Goal: Task Accomplishment & Management: Manage account settings

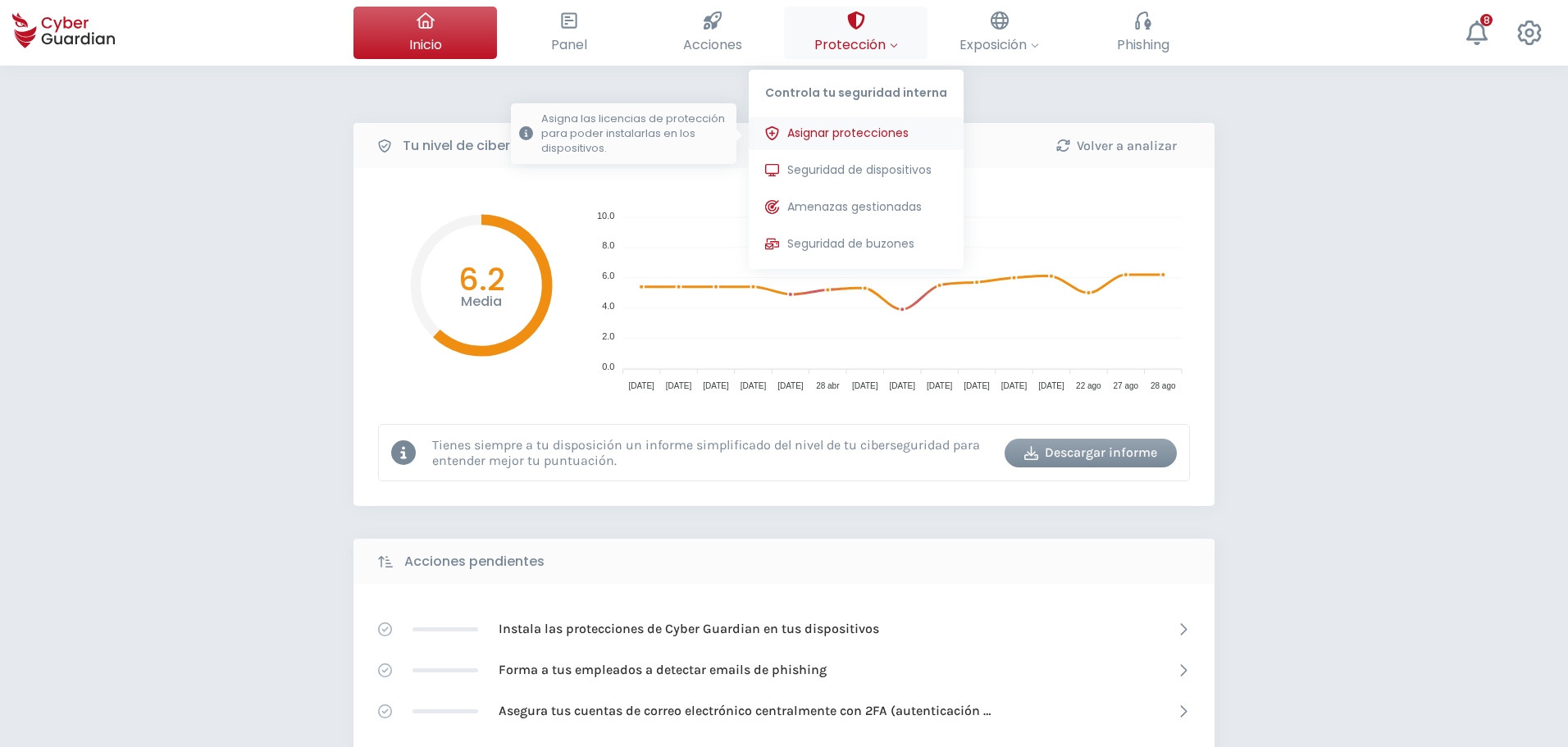
click at [866, 131] on span "Asignar protecciones" at bounding box center [847, 134] width 121 height 18
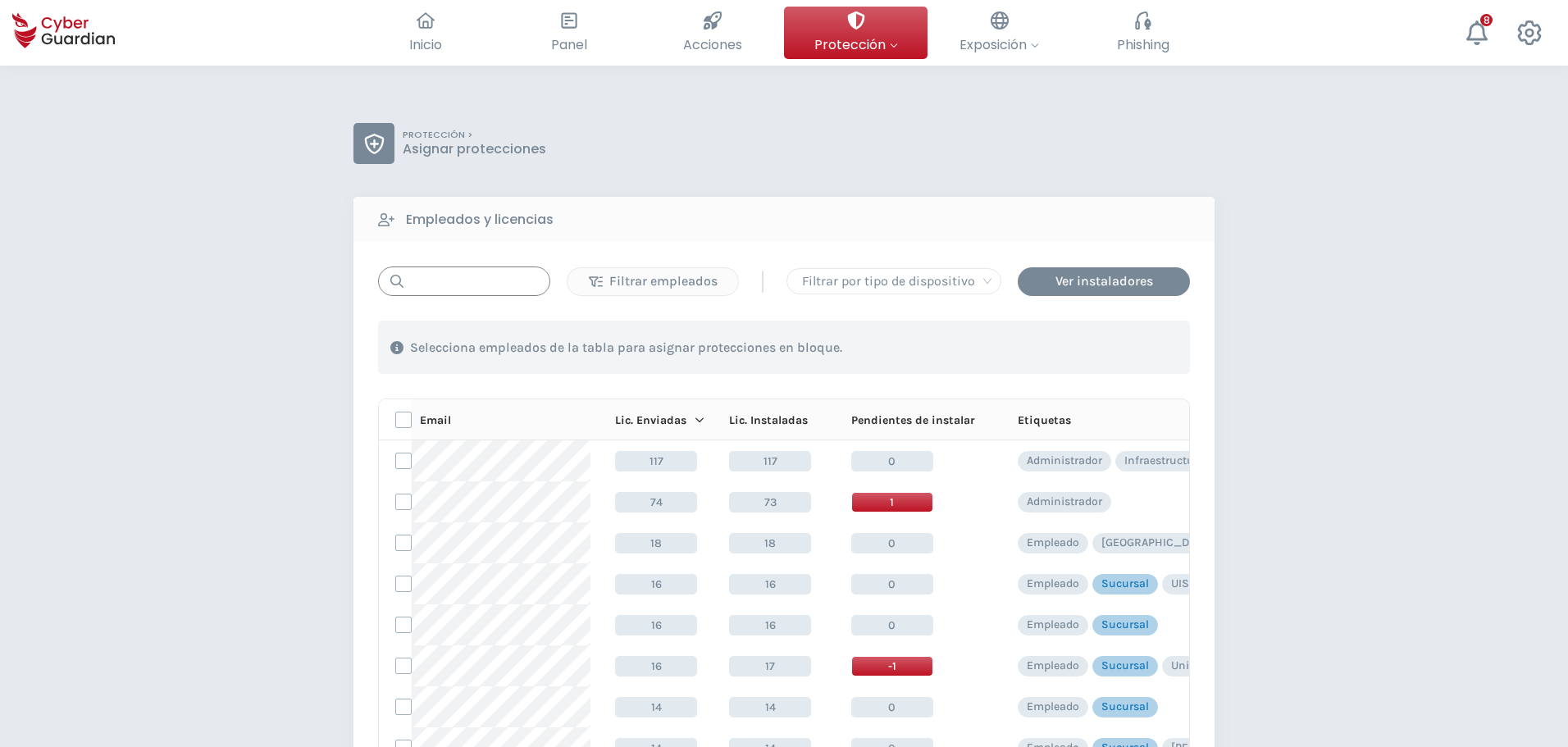
click at [446, 288] on input "text" at bounding box center [464, 281] width 172 height 29
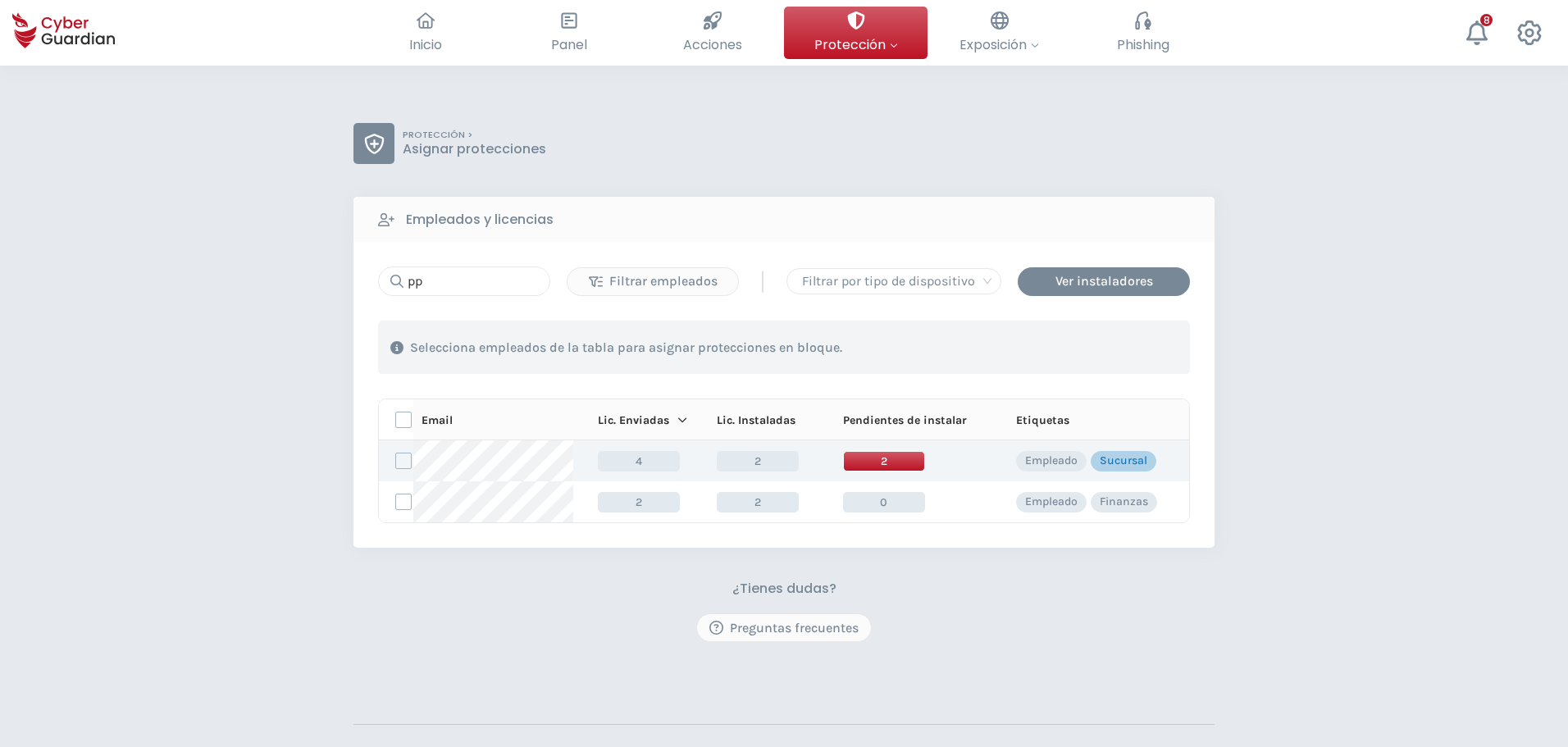
click at [894, 457] on span "2" at bounding box center [883, 461] width 82 height 21
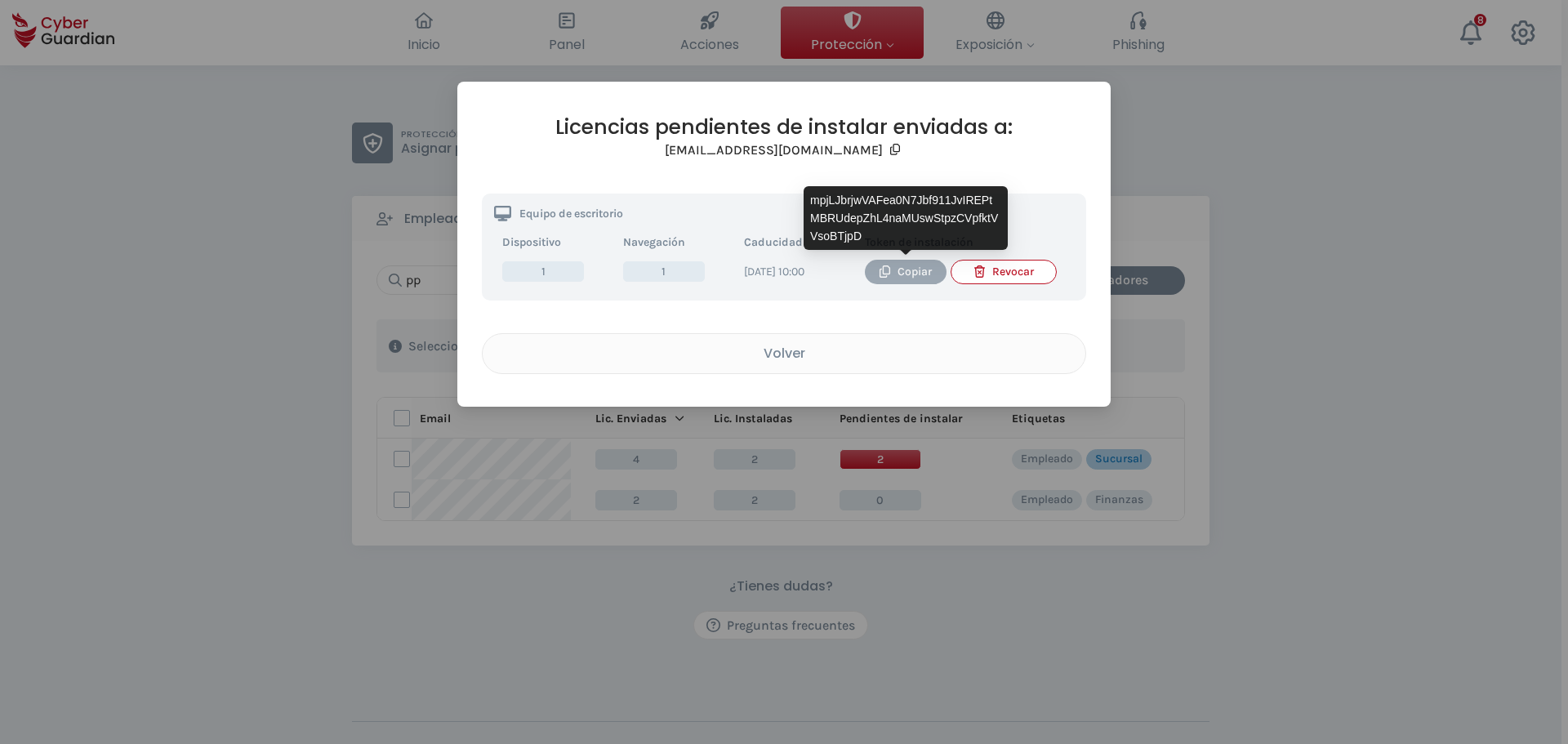
click at [920, 274] on div "Copiar" at bounding box center [905, 272] width 57 height 18
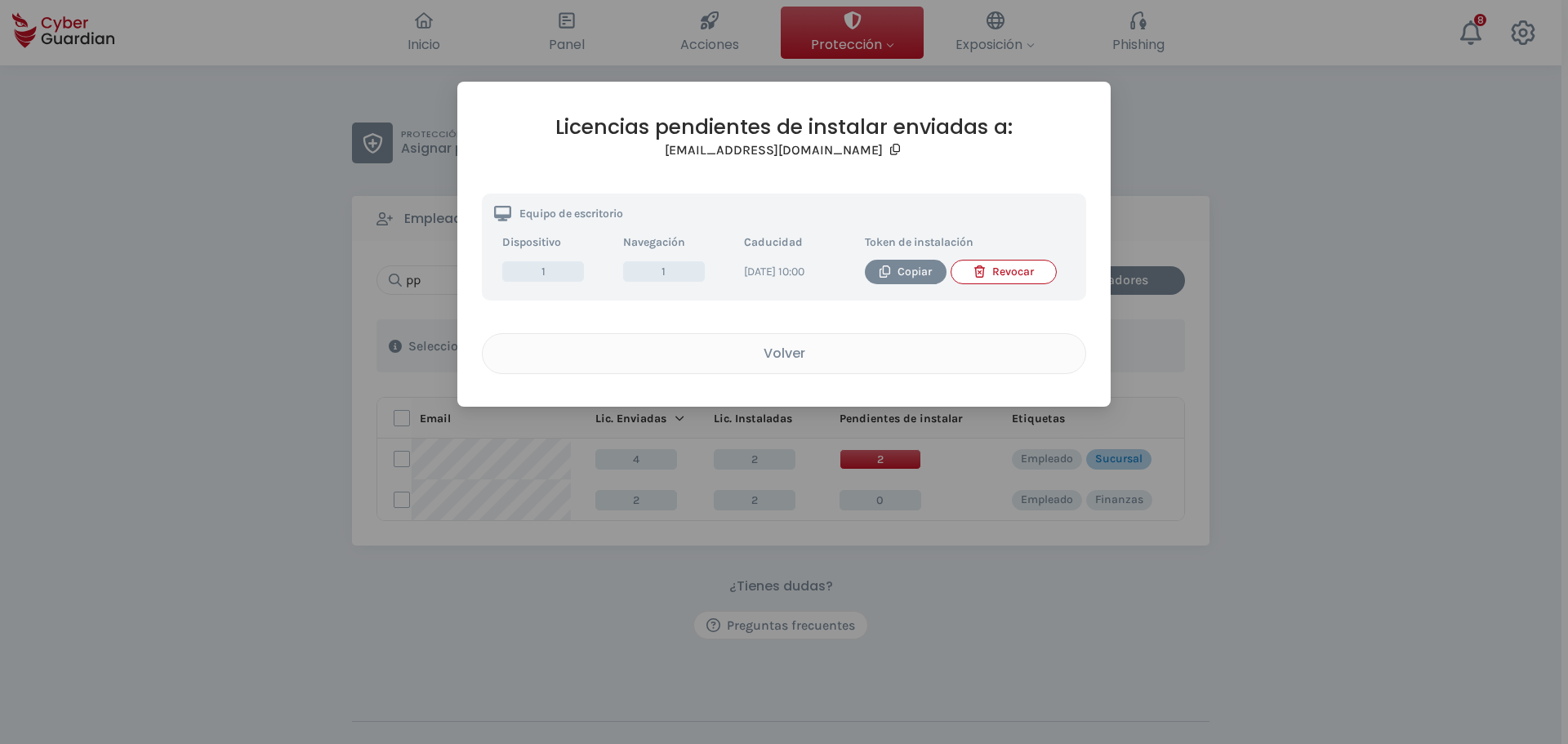
click at [410, 565] on div "Licencias pendientes de instalar enviadas a: [EMAIL_ADDRESS][DOMAIN_NAME] Equip…" at bounding box center [784, 372] width 1568 height 744
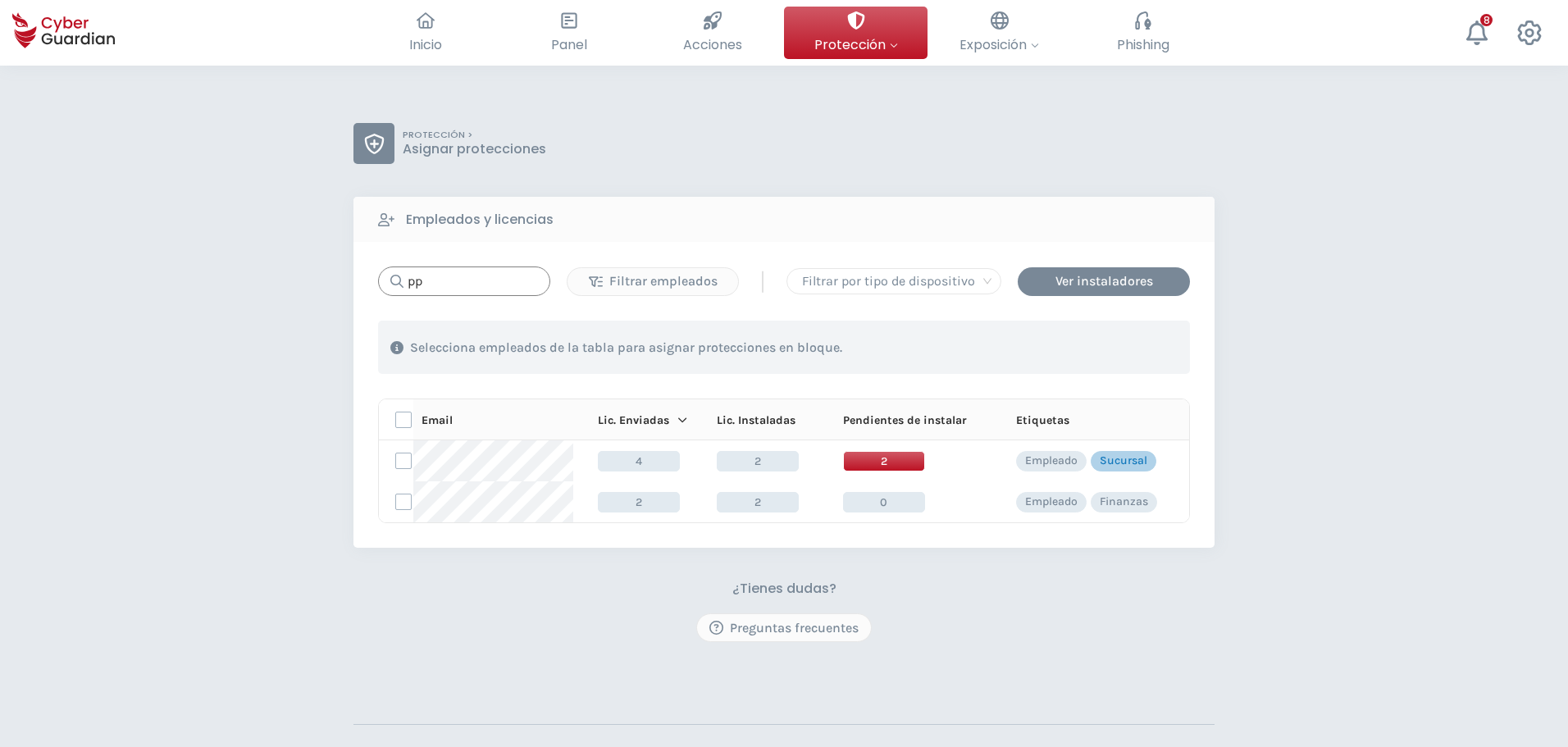
drag, startPoint x: 387, startPoint y: 279, endPoint x: 280, endPoint y: 285, distance: 107.2
click at [329, 279] on div "PROTECCIÓN > Asignar protecciones Empleados y licencias pp Filtrar empleados | …" at bounding box center [784, 482] width 1568 height 833
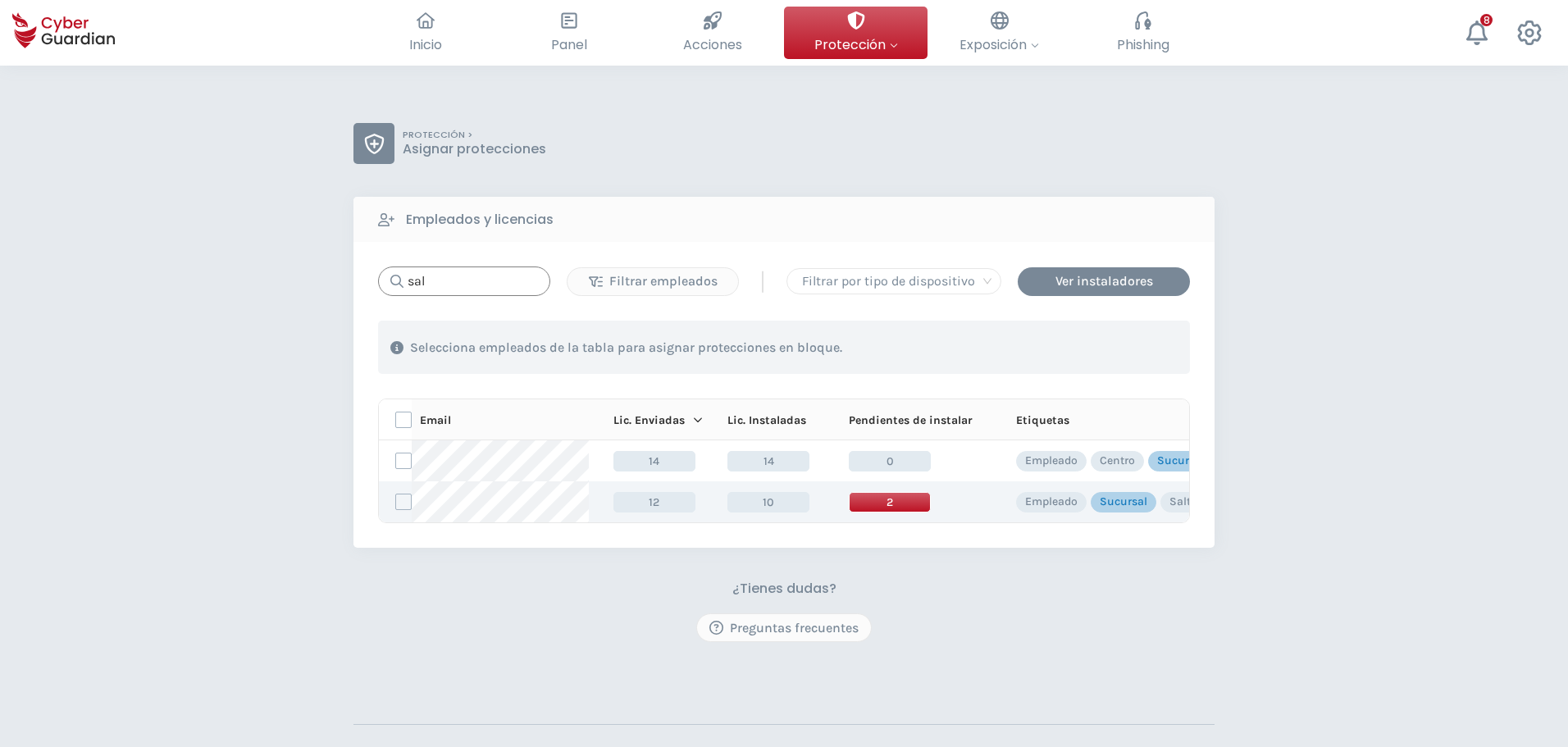
type input "sal"
click at [901, 501] on span "2" at bounding box center [889, 501] width 82 height 21
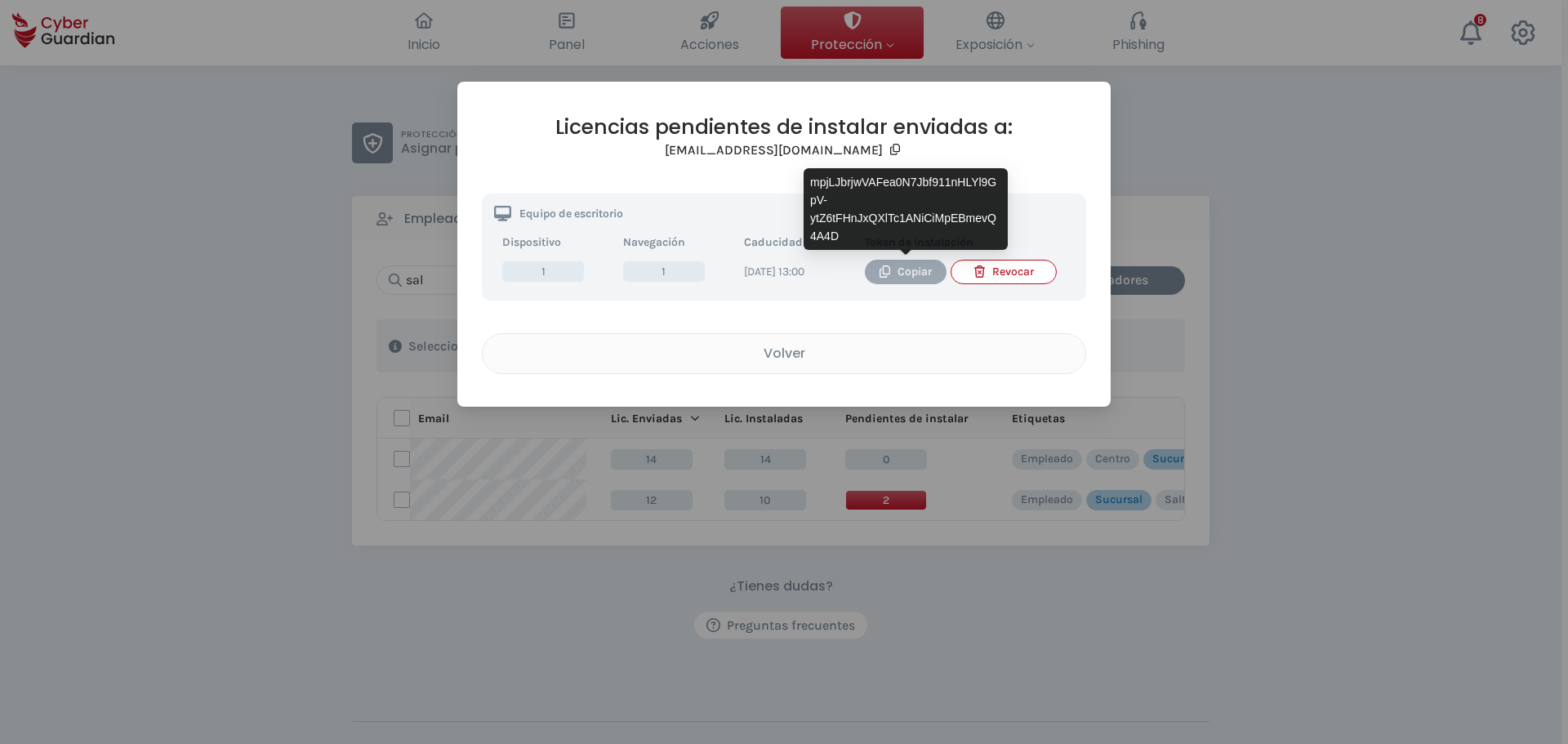
click at [908, 273] on div "Copiar" at bounding box center [905, 272] width 57 height 18
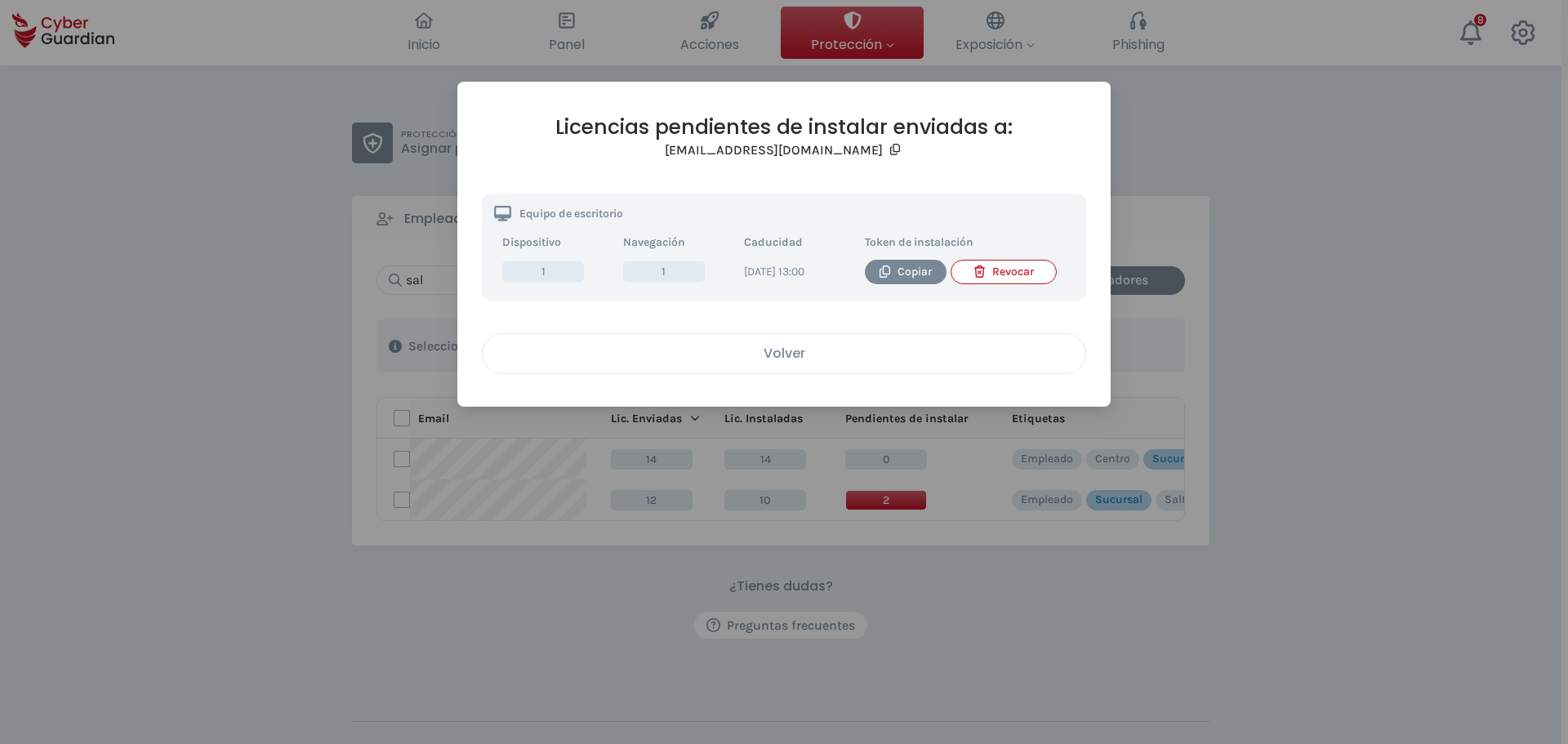
click at [798, 363] on div "Volver" at bounding box center [783, 352] width 578 height 21
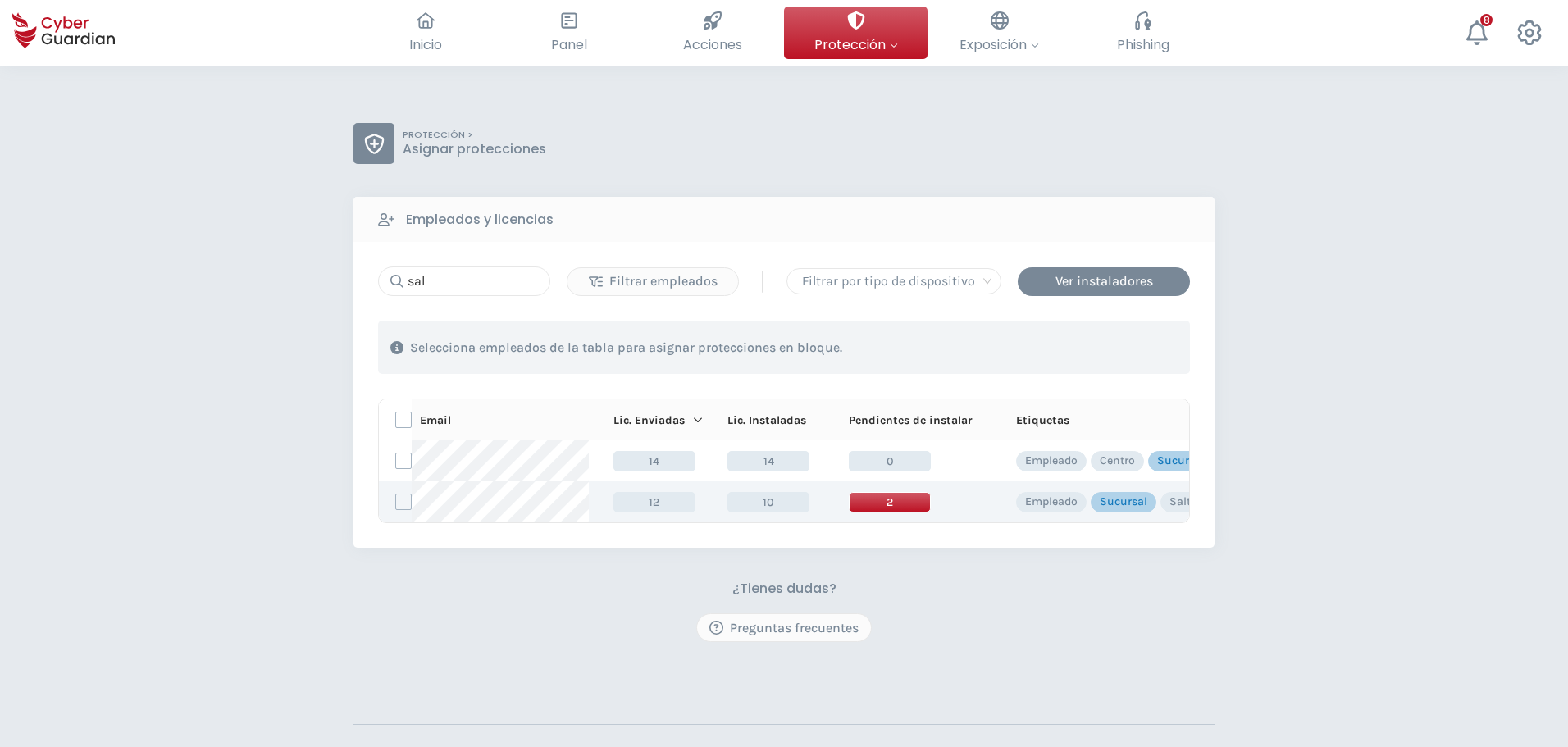
click at [902, 502] on span "2" at bounding box center [889, 501] width 82 height 21
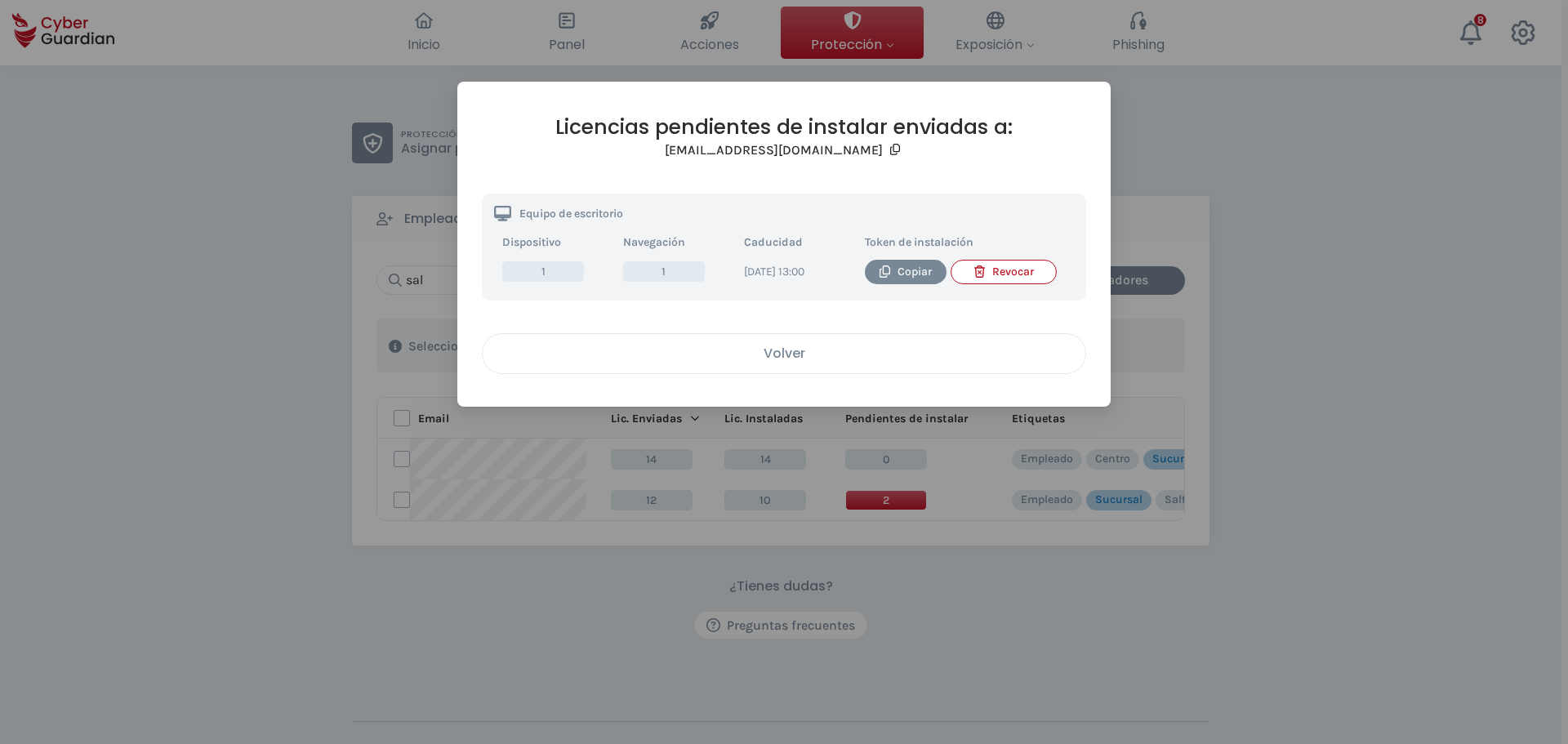
click at [800, 362] on div "Volver" at bounding box center [783, 352] width 578 height 21
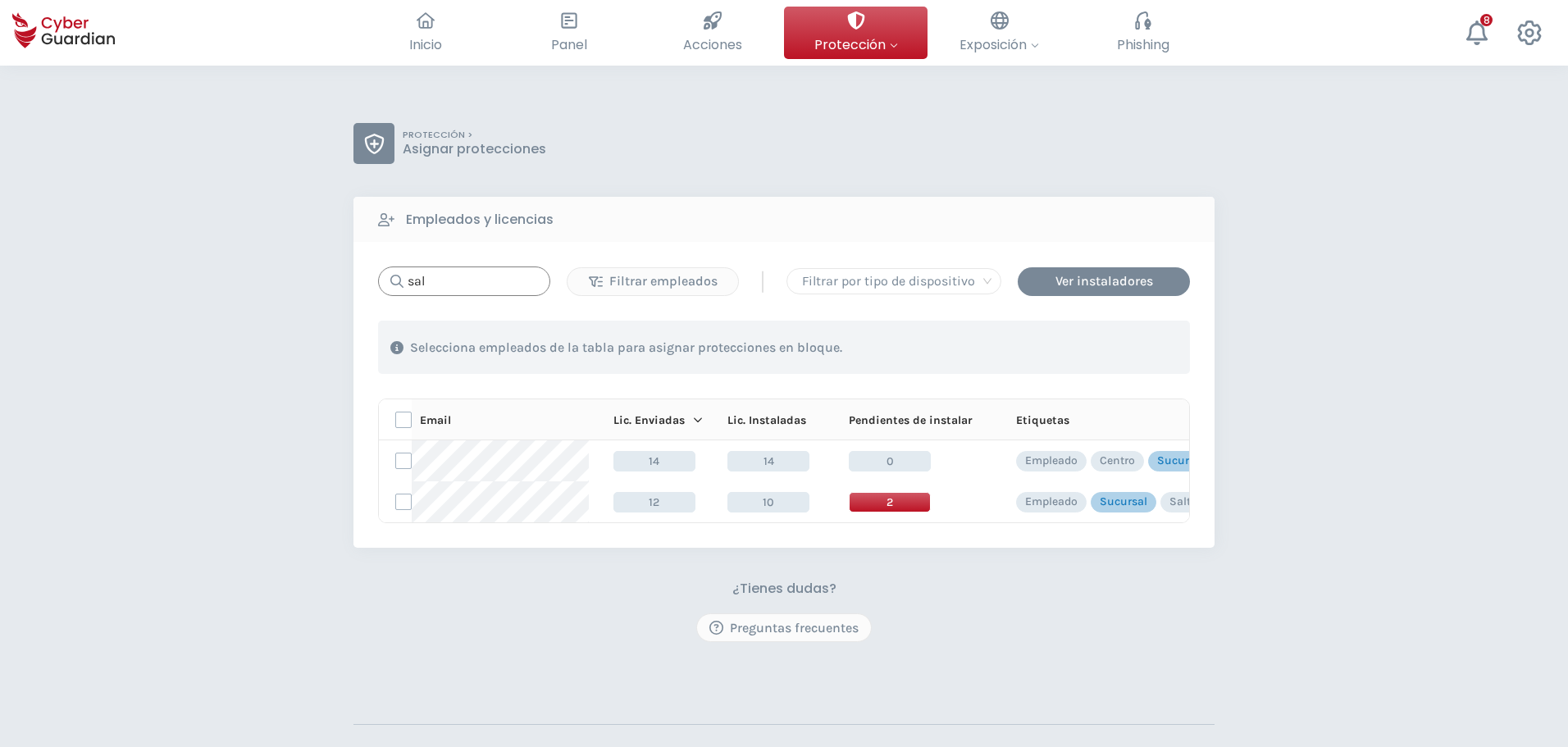
drag, startPoint x: 376, startPoint y: 277, endPoint x: 292, endPoint y: 277, distance: 84.0
click at [303, 277] on div "PROTECCIÓN > Asignar protecciones Empleados y licencias sal Filtrar empleados |…" at bounding box center [784, 482] width 1568 height 833
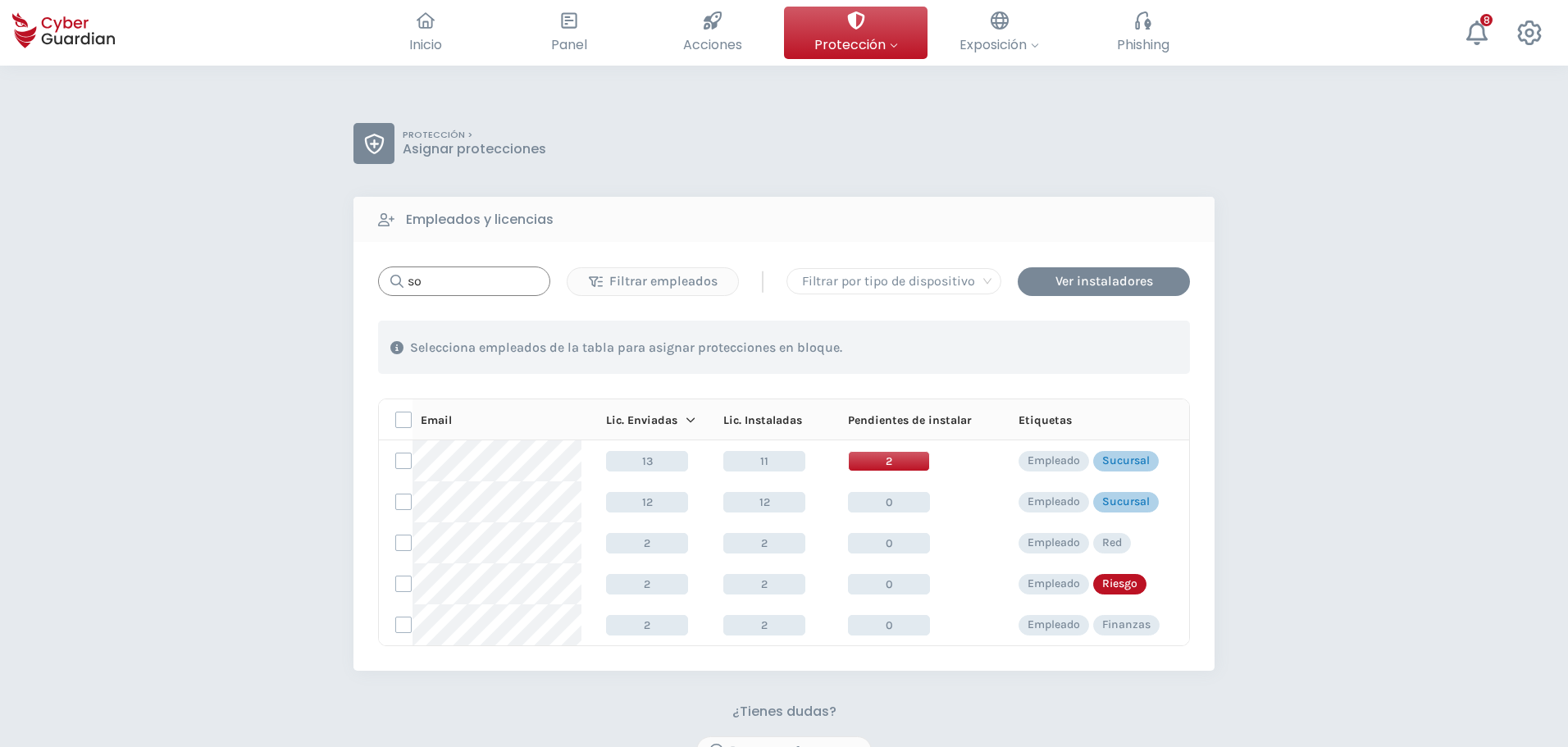
type input "s"
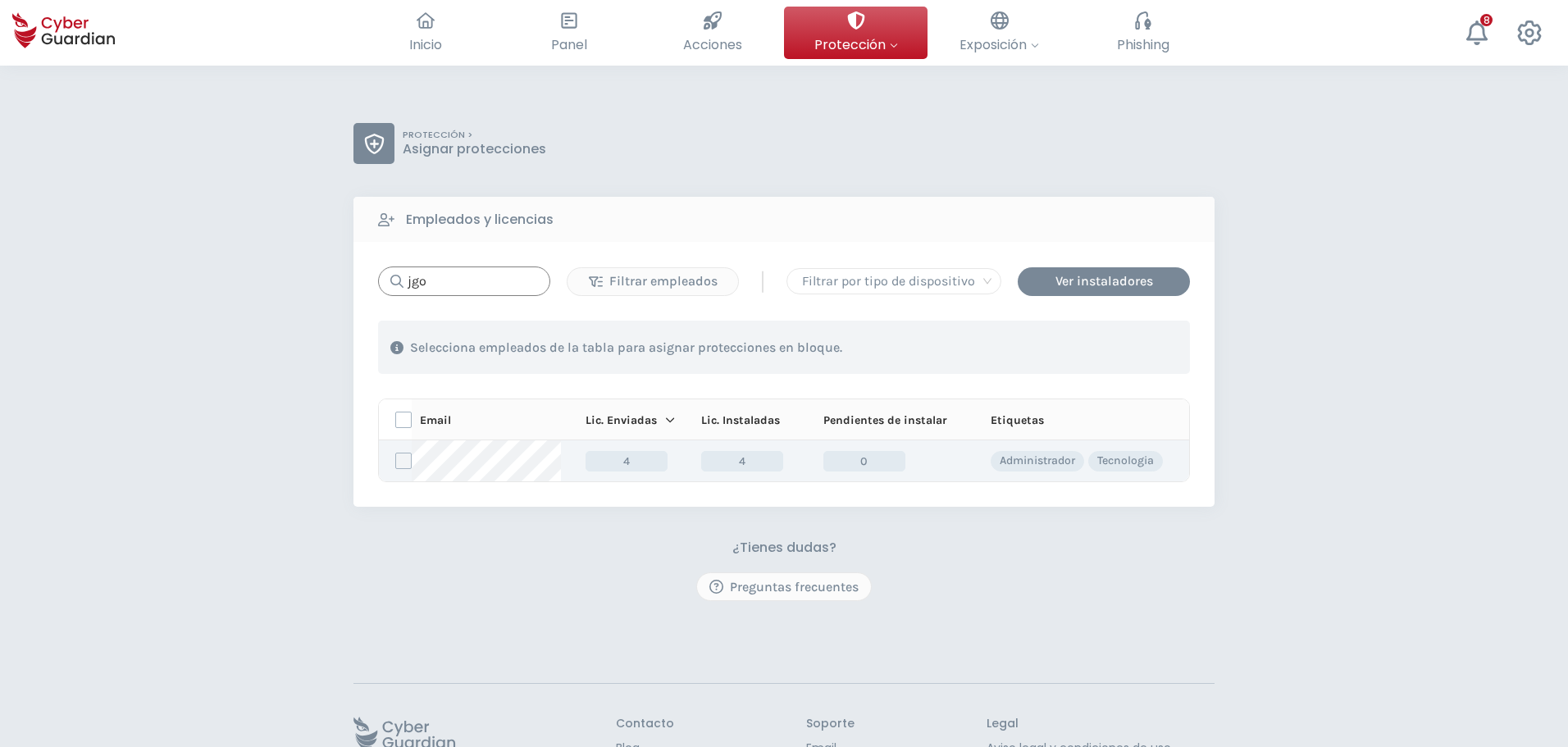
type input "jgo"
click at [407, 460] on label at bounding box center [403, 460] width 17 height 17
click at [396, 460] on input "checkbox" at bounding box center [396, 460] width 0 height 15
click at [1092, 352] on div "Asignar protecciones" at bounding box center [1089, 348] width 148 height 20
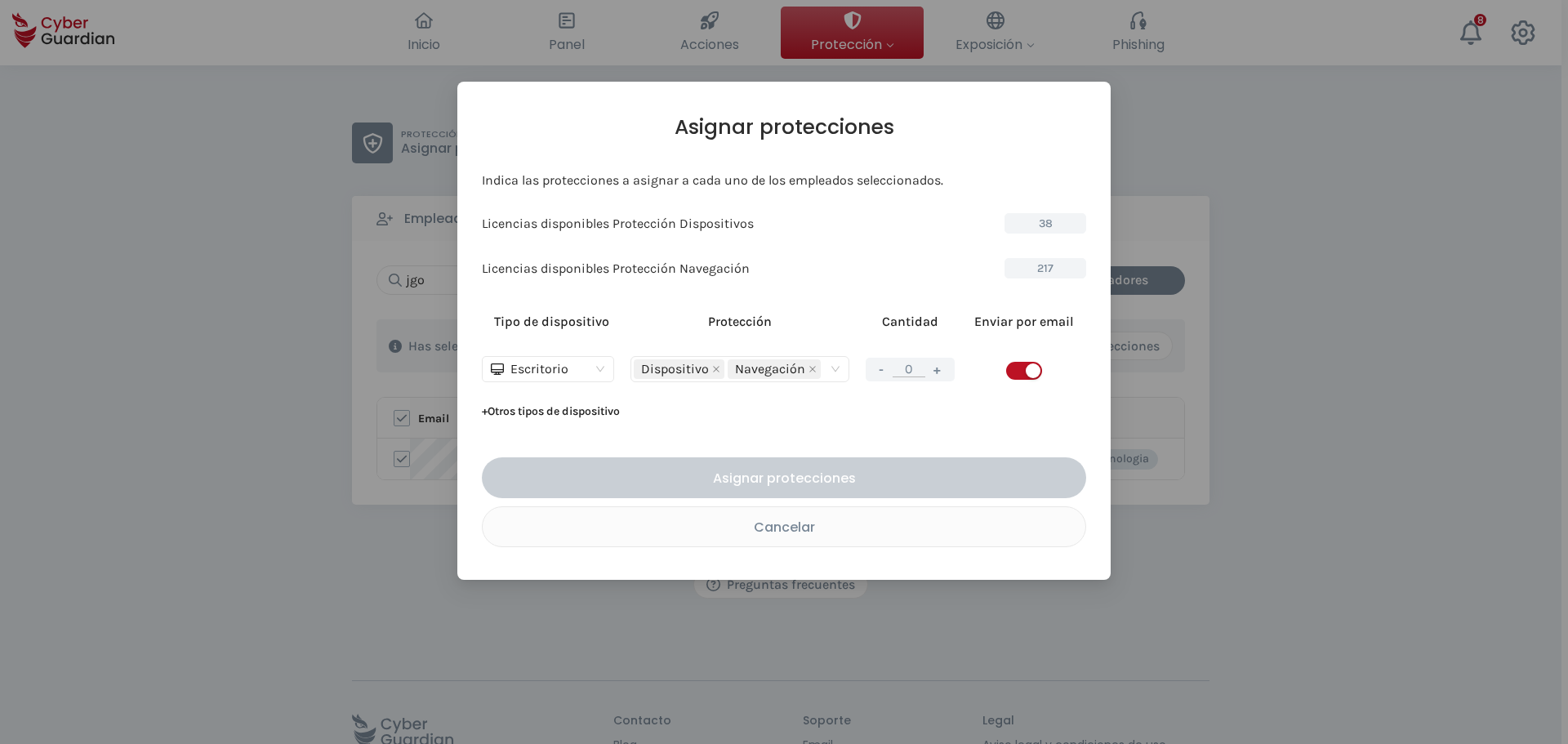
click at [1018, 368] on span "button" at bounding box center [1024, 371] width 36 height 18
click at [937, 367] on button "+" at bounding box center [938, 369] width 20 height 21
type input "1"
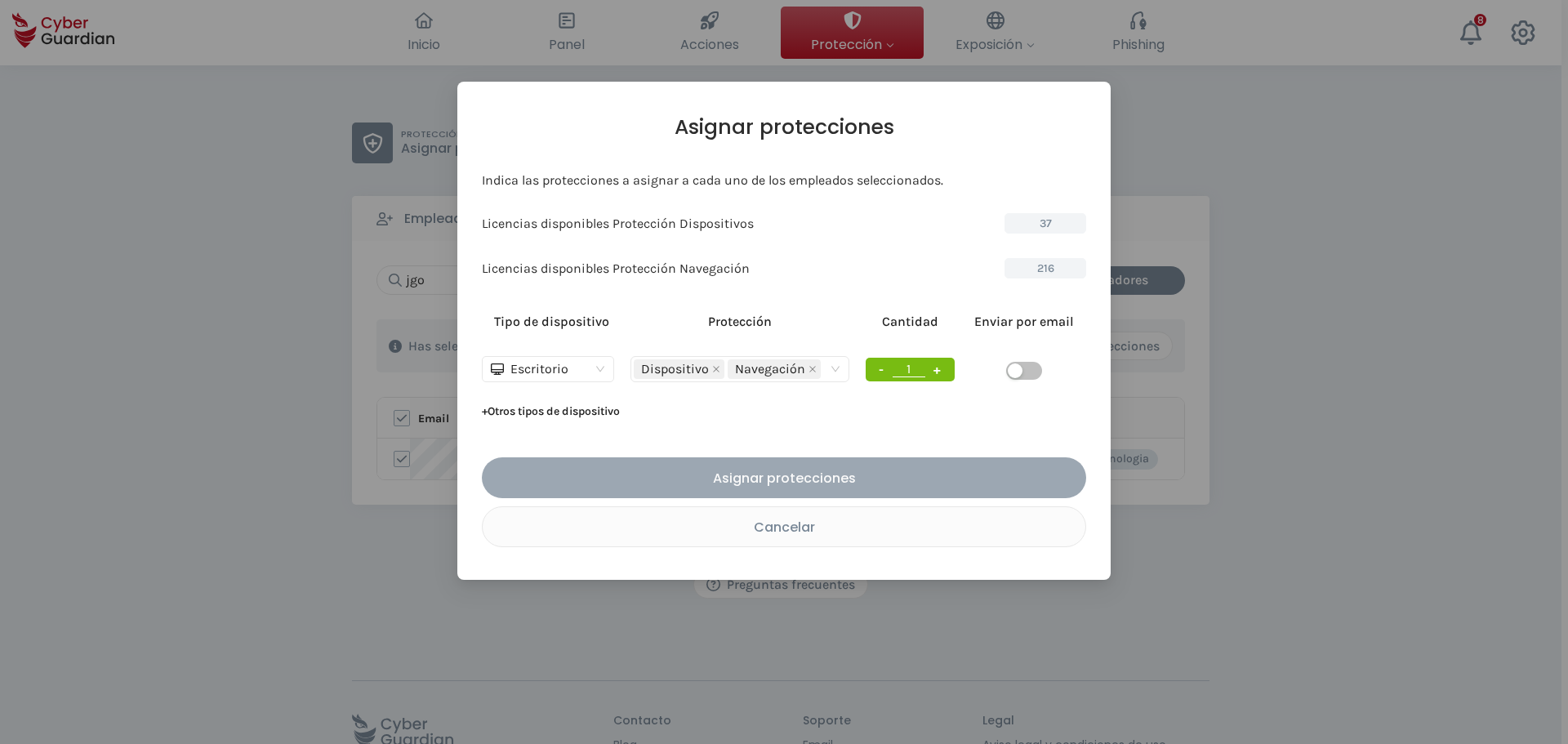
click at [885, 475] on div "Asignar protecciones" at bounding box center [784, 478] width 579 height 21
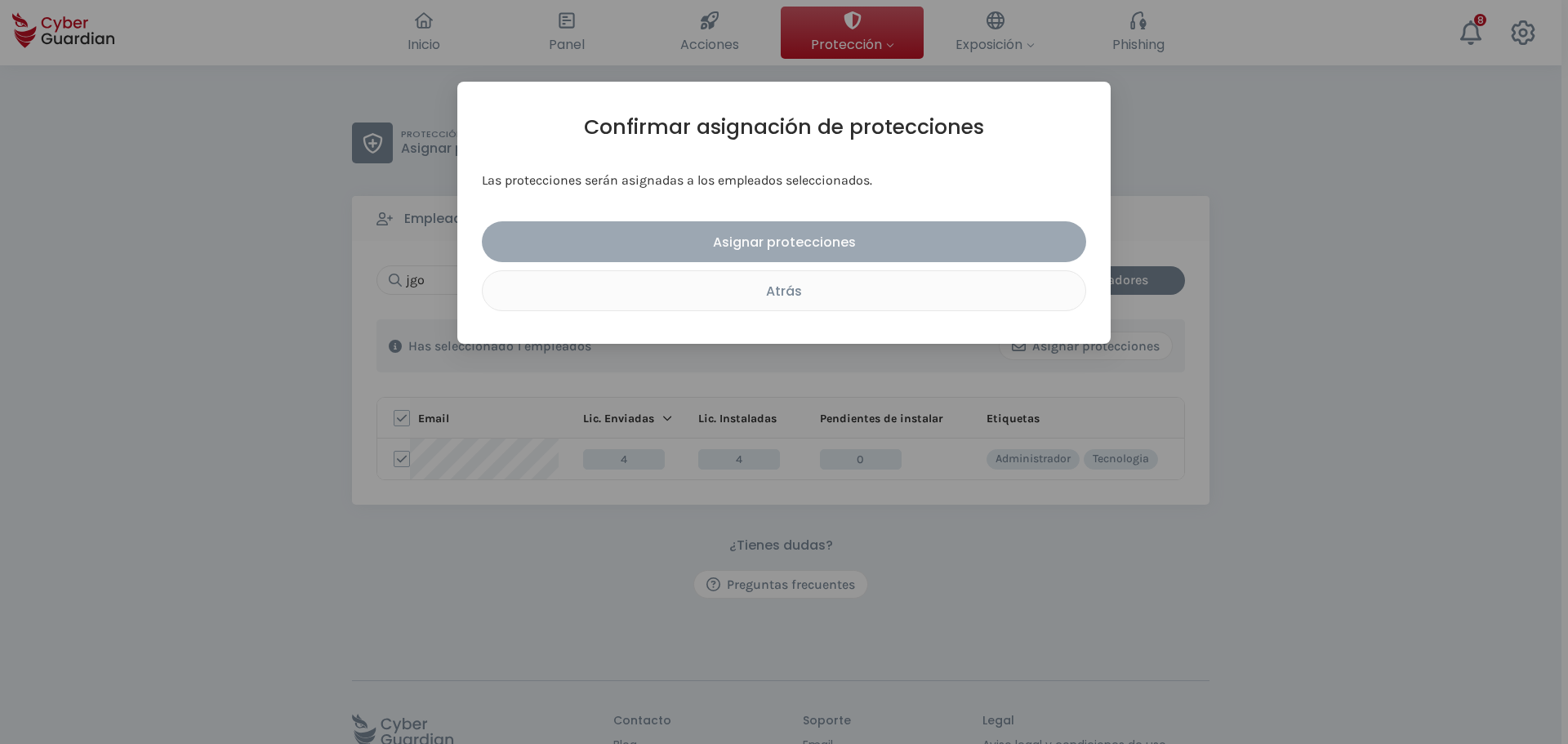
click at [814, 242] on div "Asignar protecciones" at bounding box center [784, 242] width 579 height 21
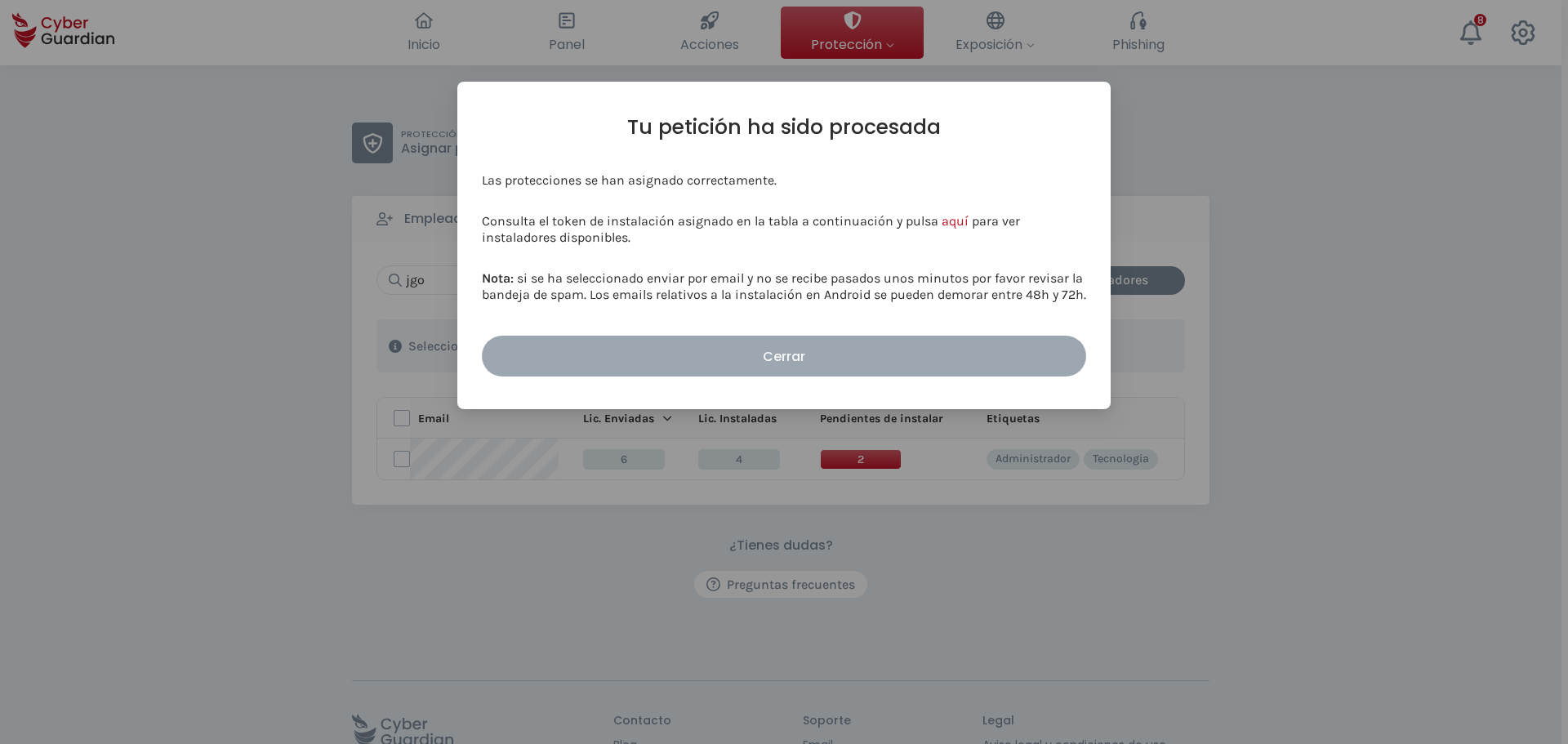
click at [818, 350] on div "Cerrar" at bounding box center [784, 356] width 579 height 21
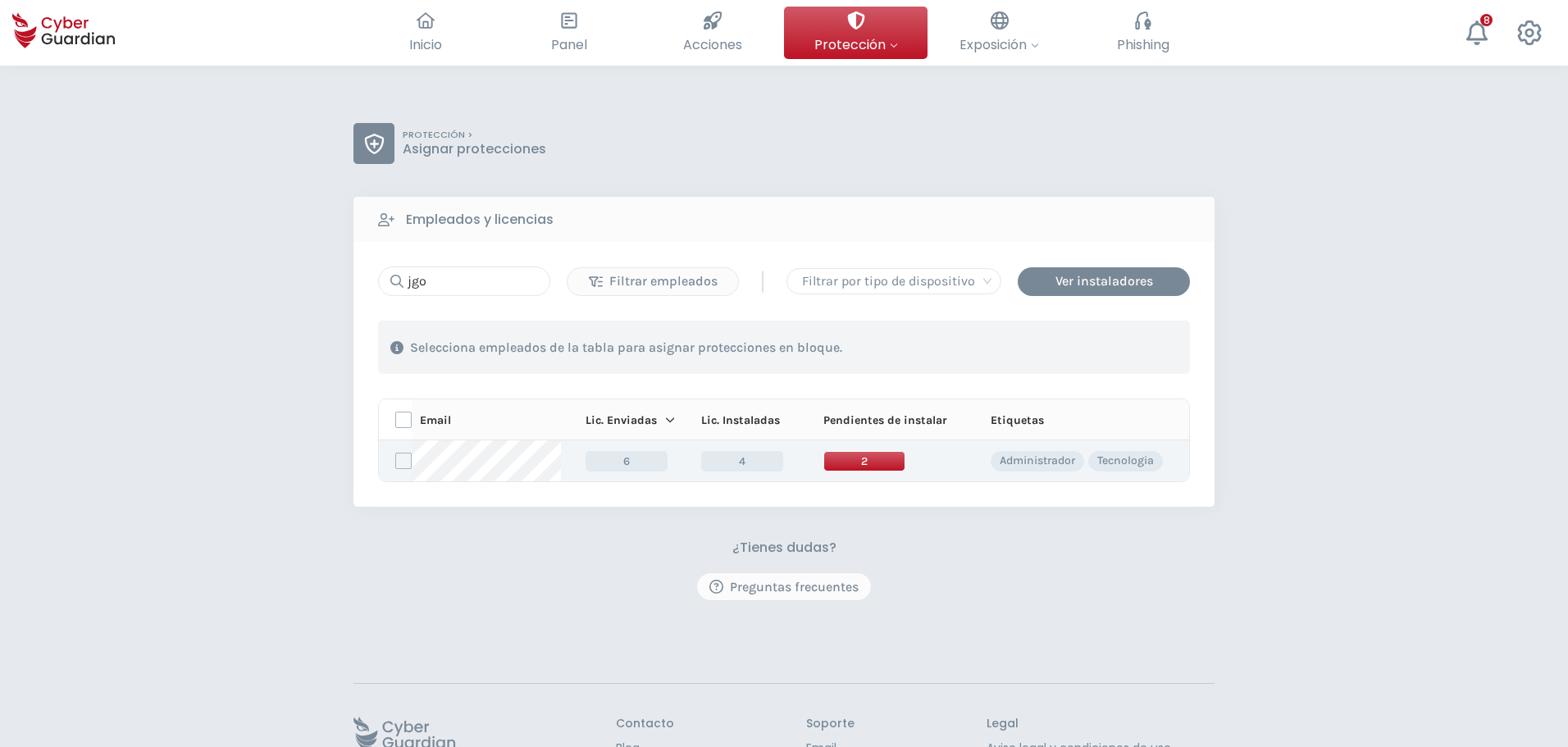
click at [892, 470] on span "2" at bounding box center [863, 461] width 82 height 21
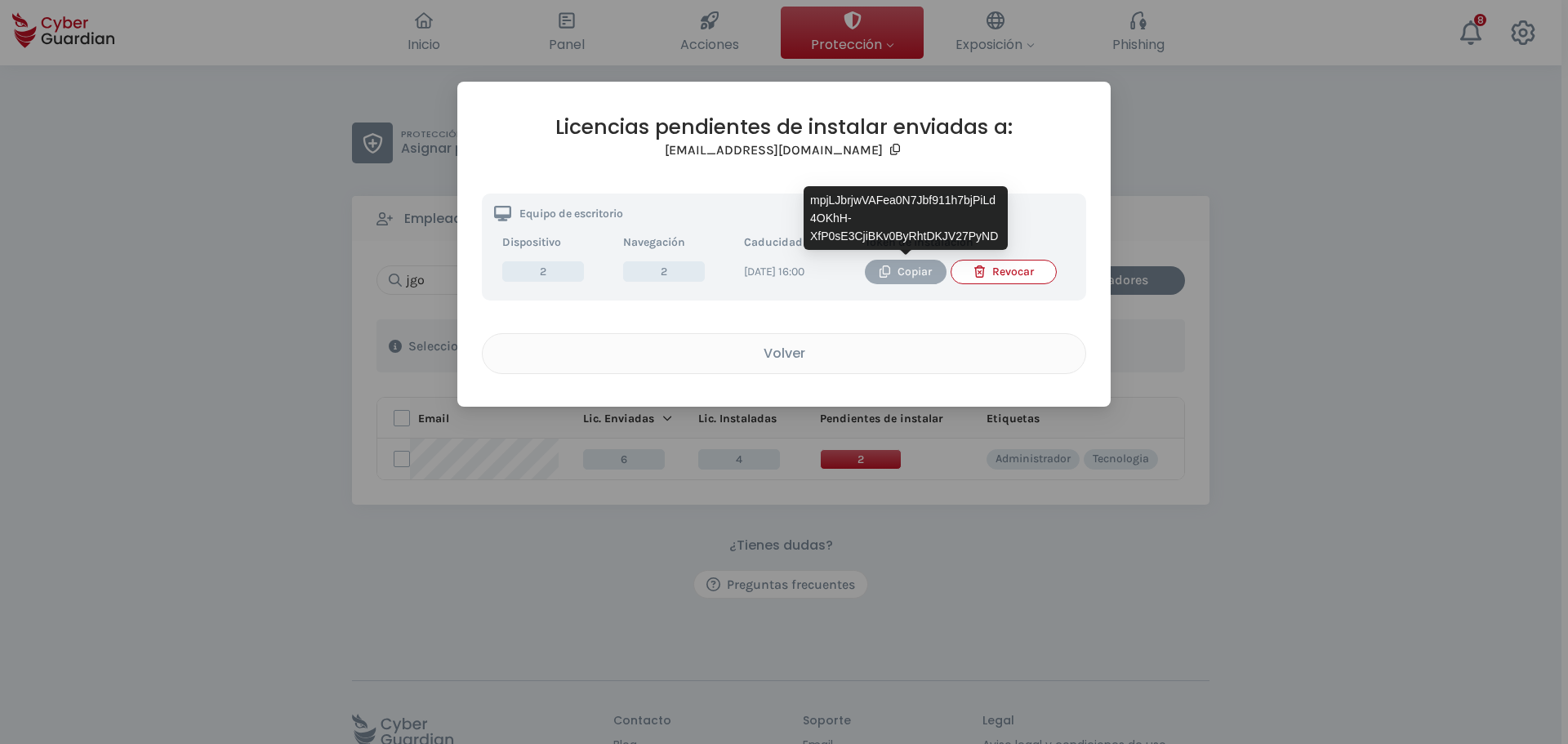
click at [890, 278] on div "Copiar" at bounding box center [905, 272] width 57 height 18
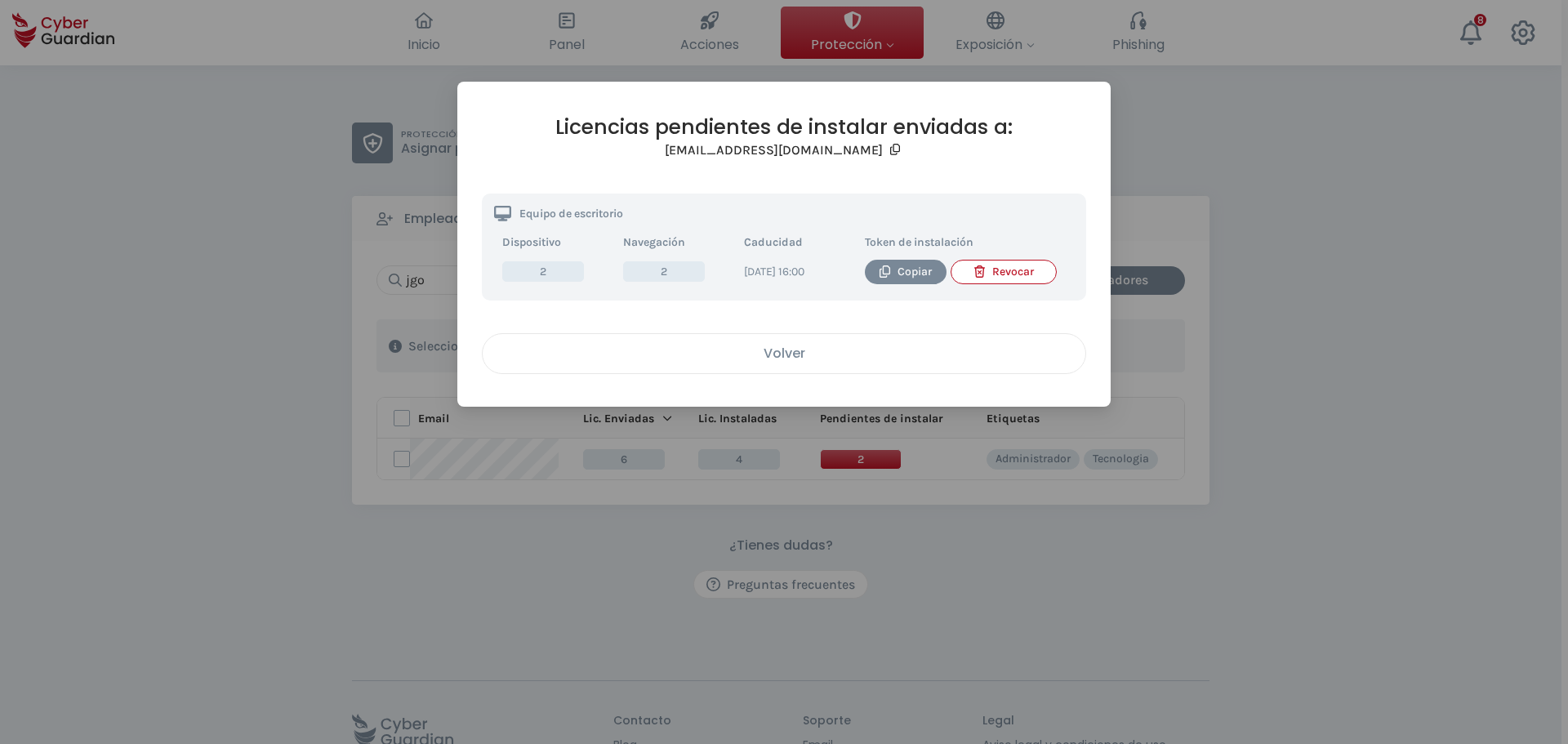
click at [762, 349] on button "Volver" at bounding box center [783, 353] width 604 height 41
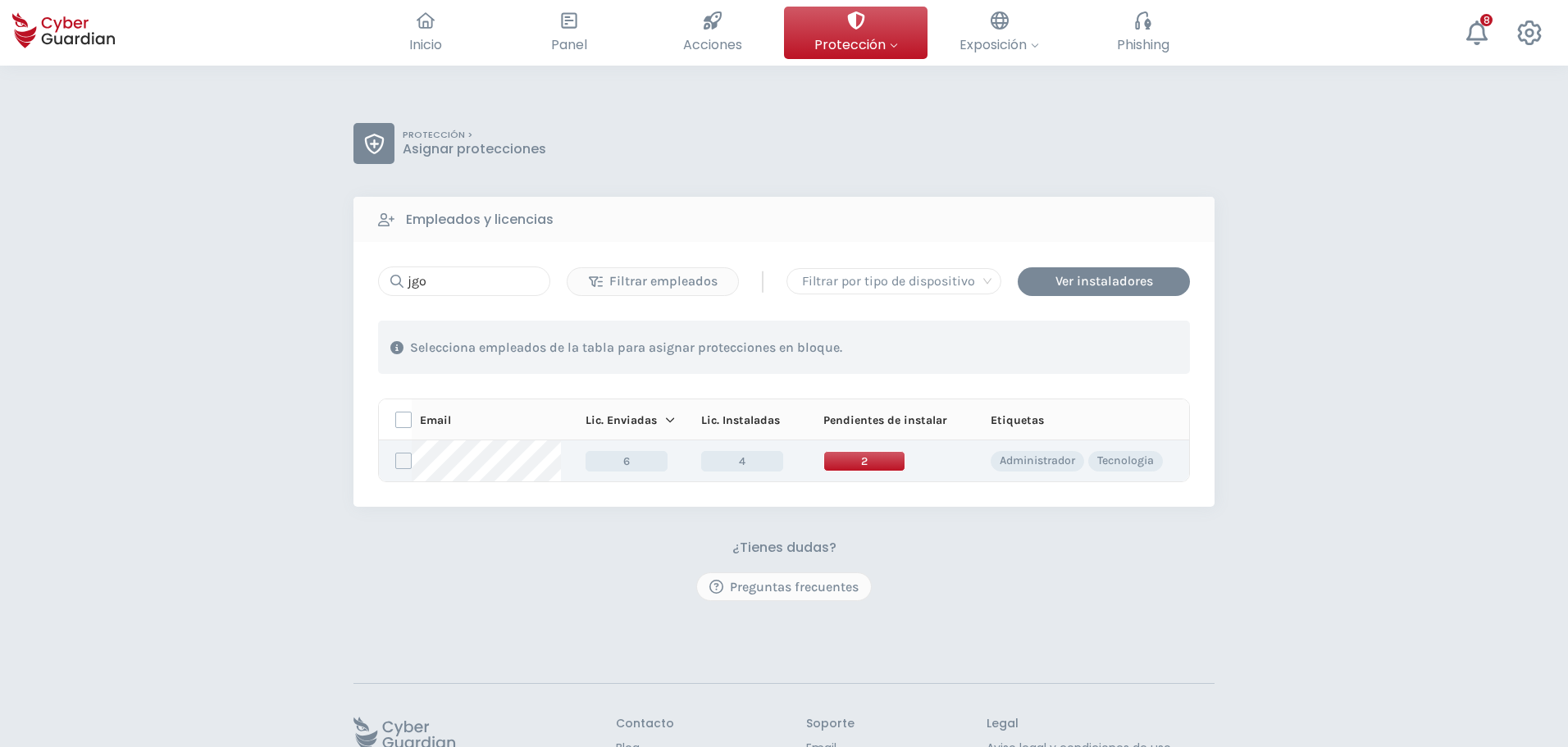
click at [408, 464] on label at bounding box center [403, 460] width 17 height 17
click at [396, 464] on input "checkbox" at bounding box center [396, 460] width 0 height 15
click at [871, 457] on span "2" at bounding box center [863, 461] width 82 height 21
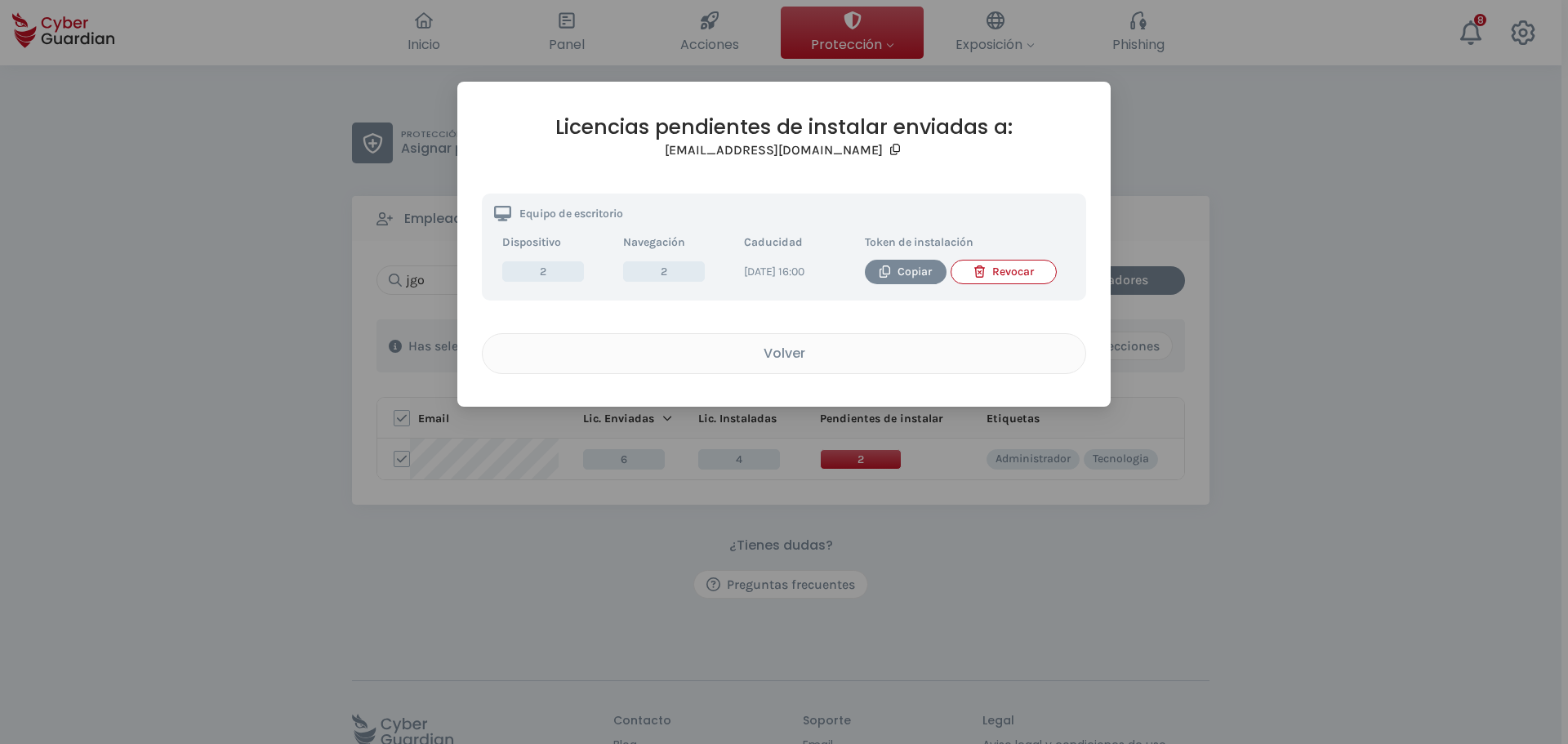
click at [1015, 277] on div "Revocar" at bounding box center [1003, 272] width 80 height 18
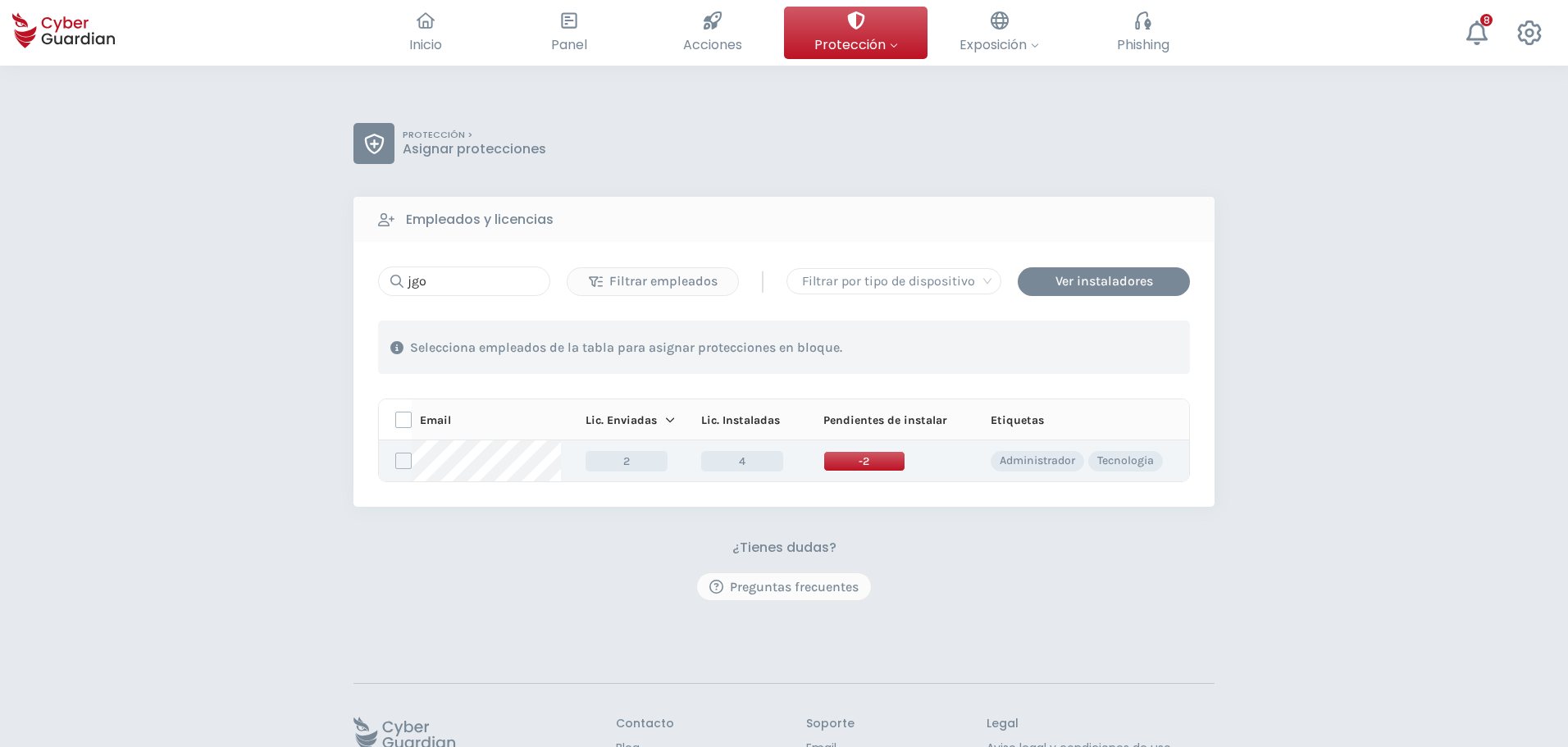
click at [870, 470] on span "-2" at bounding box center [863, 461] width 82 height 21
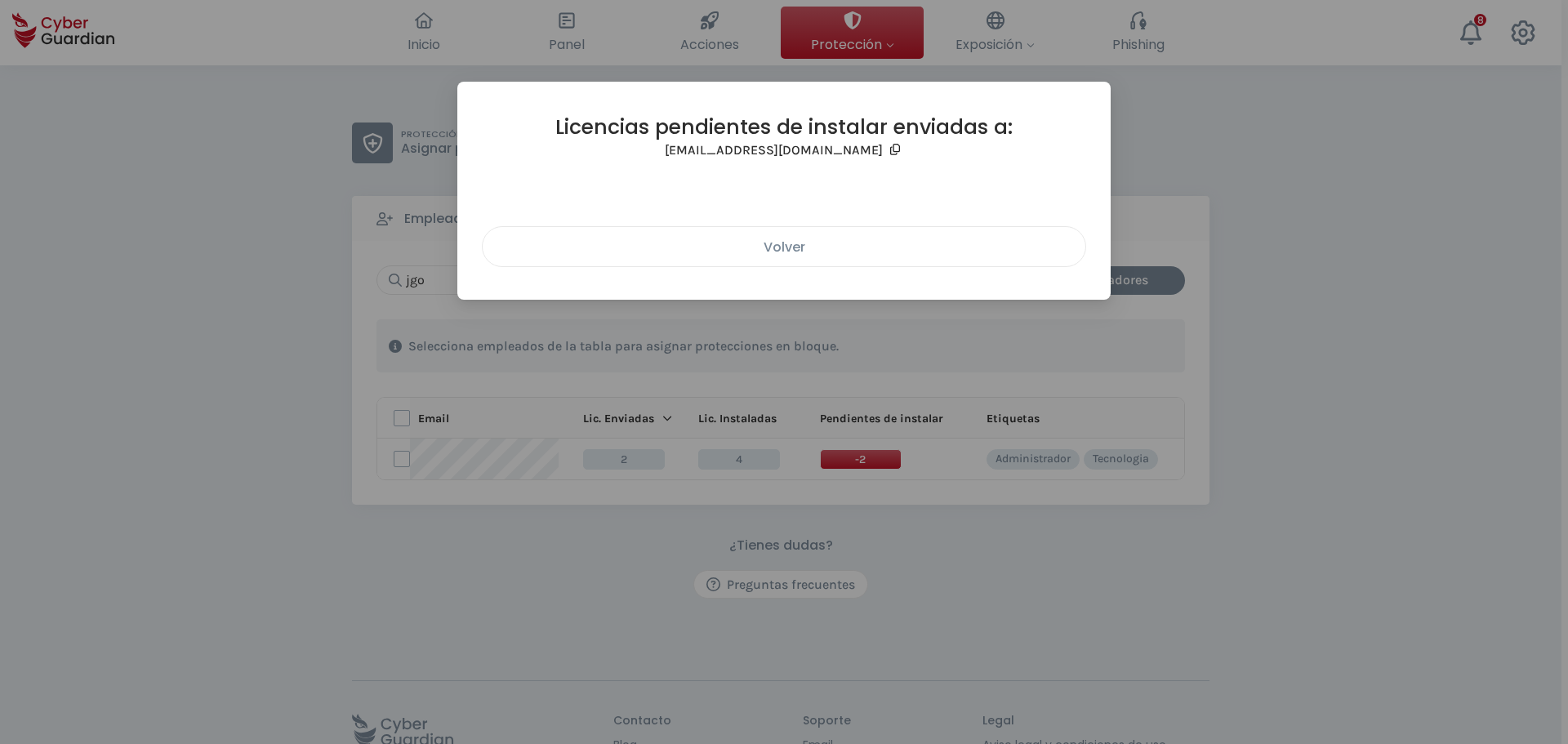
click at [819, 244] on div "Volver" at bounding box center [783, 247] width 578 height 21
click at [814, 253] on div "Volver" at bounding box center [783, 247] width 578 height 21
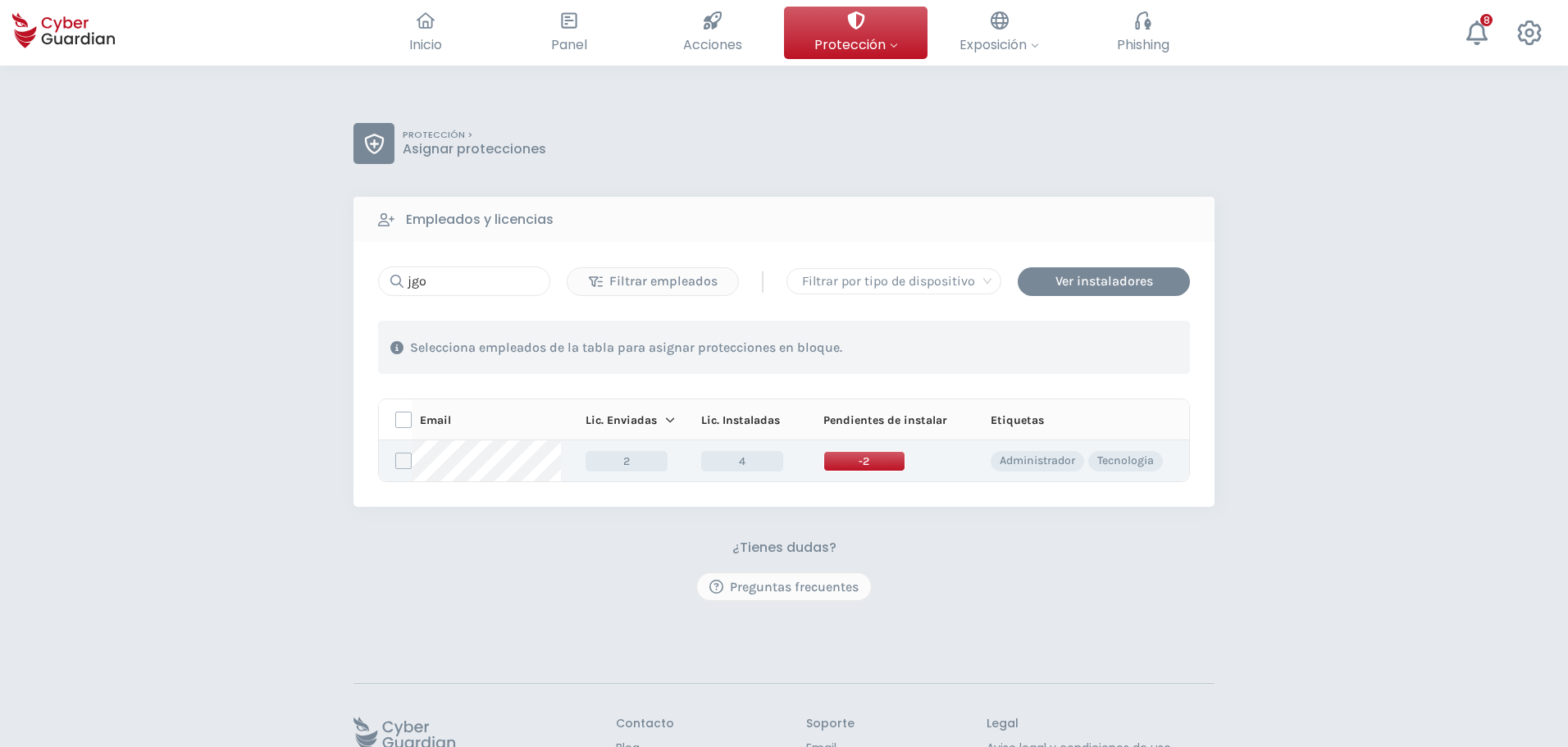
click at [408, 460] on label at bounding box center [403, 460] width 17 height 17
click at [396, 460] on input "checkbox" at bounding box center [396, 460] width 0 height 15
click at [1106, 352] on div "Asignar protecciones" at bounding box center [1089, 348] width 148 height 20
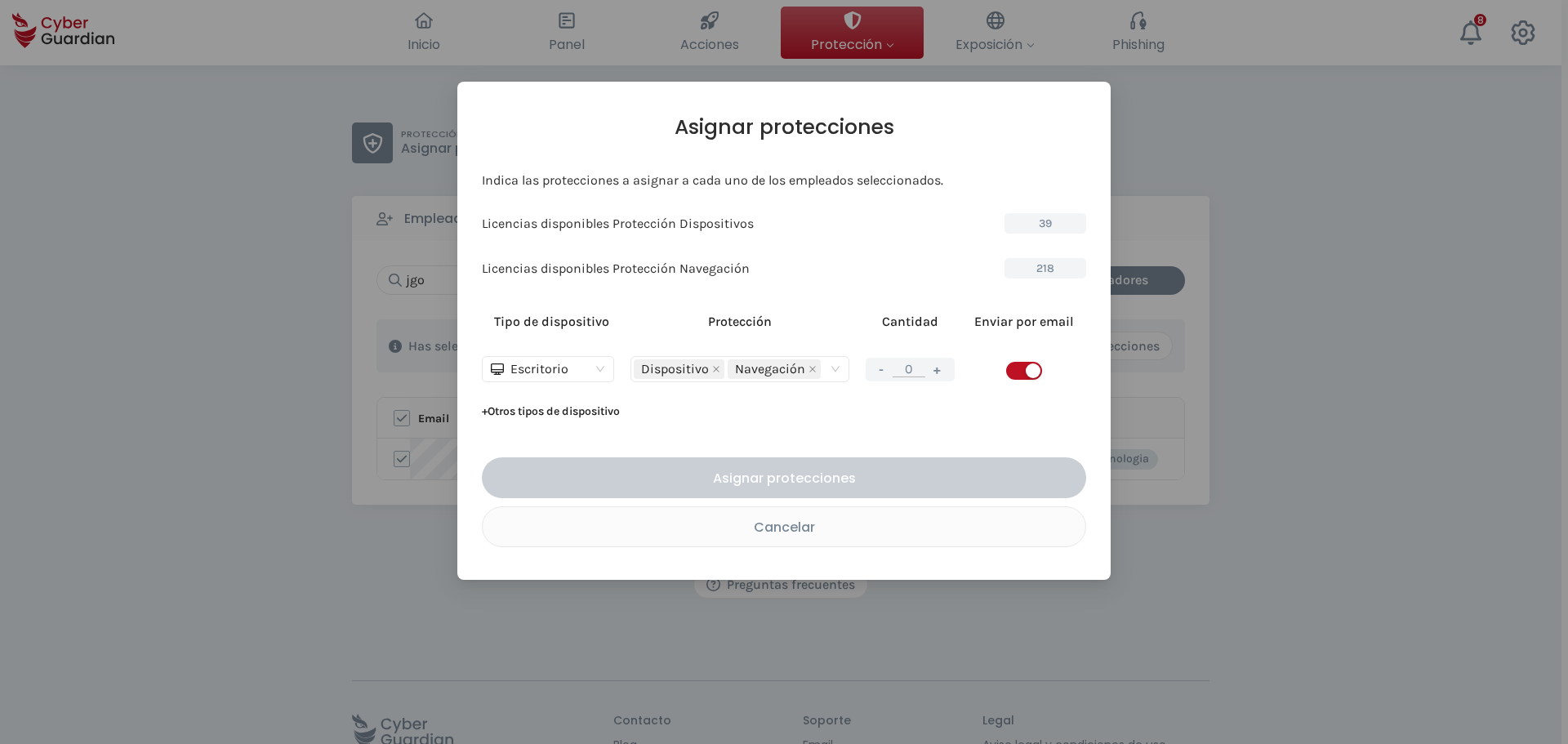
click at [930, 373] on button "+" at bounding box center [938, 369] width 20 height 21
type input "1"
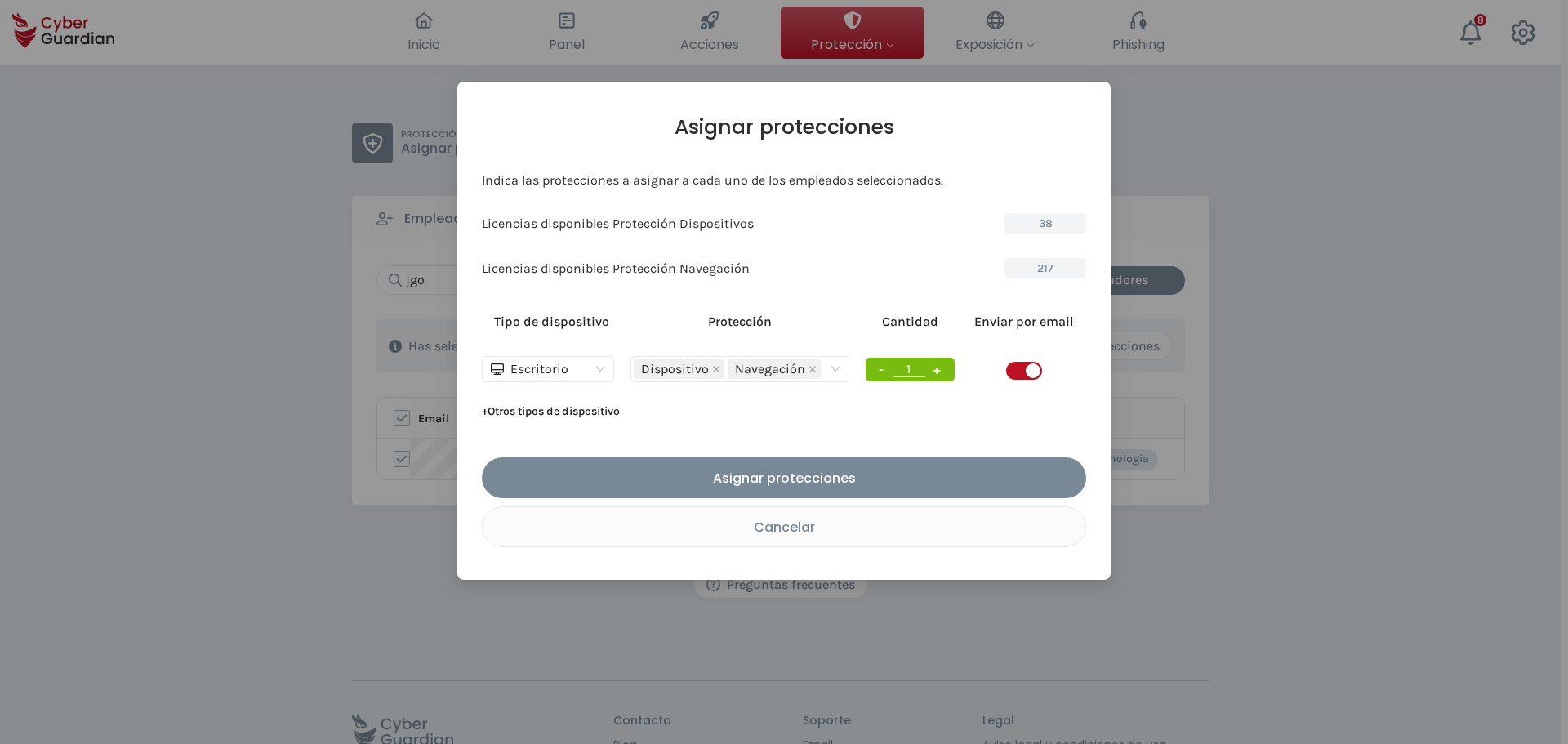
click at [1009, 372] on span "button" at bounding box center [1024, 371] width 36 height 18
click at [754, 526] on div "Cancelar" at bounding box center [783, 527] width 578 height 21
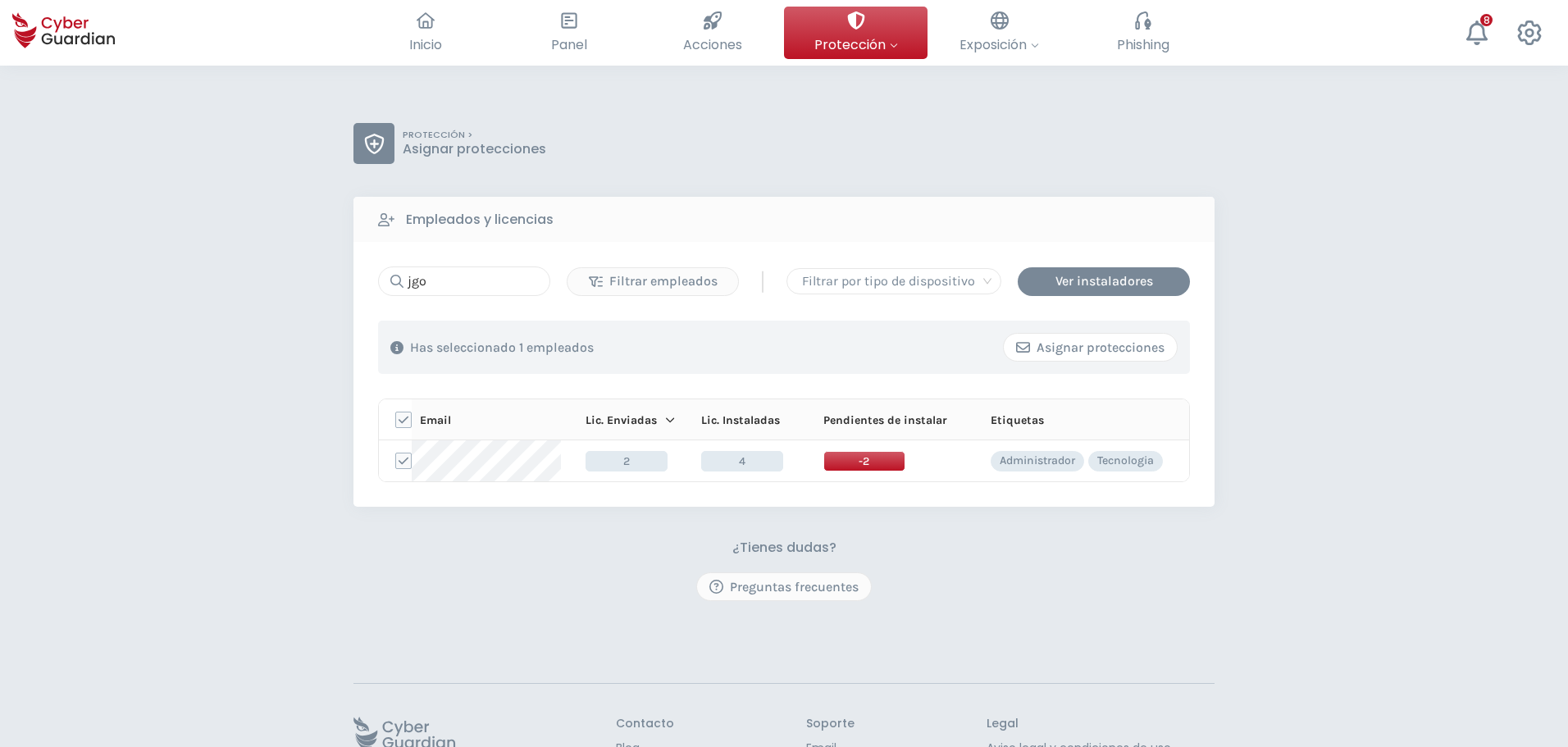
click at [1090, 353] on div "Asignar protecciones" at bounding box center [1089, 348] width 148 height 20
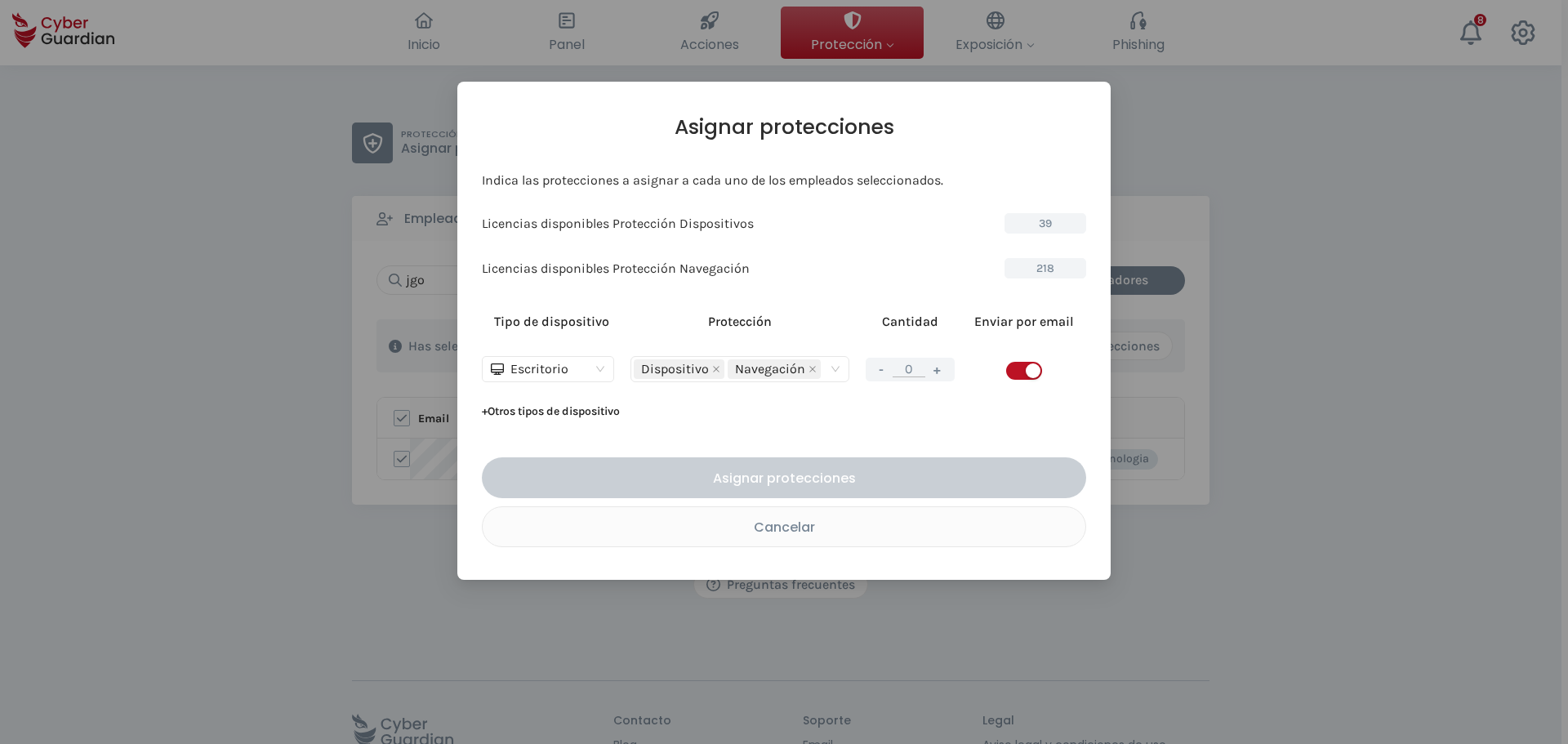
click at [937, 371] on button "+" at bounding box center [938, 369] width 20 height 21
type input "1"
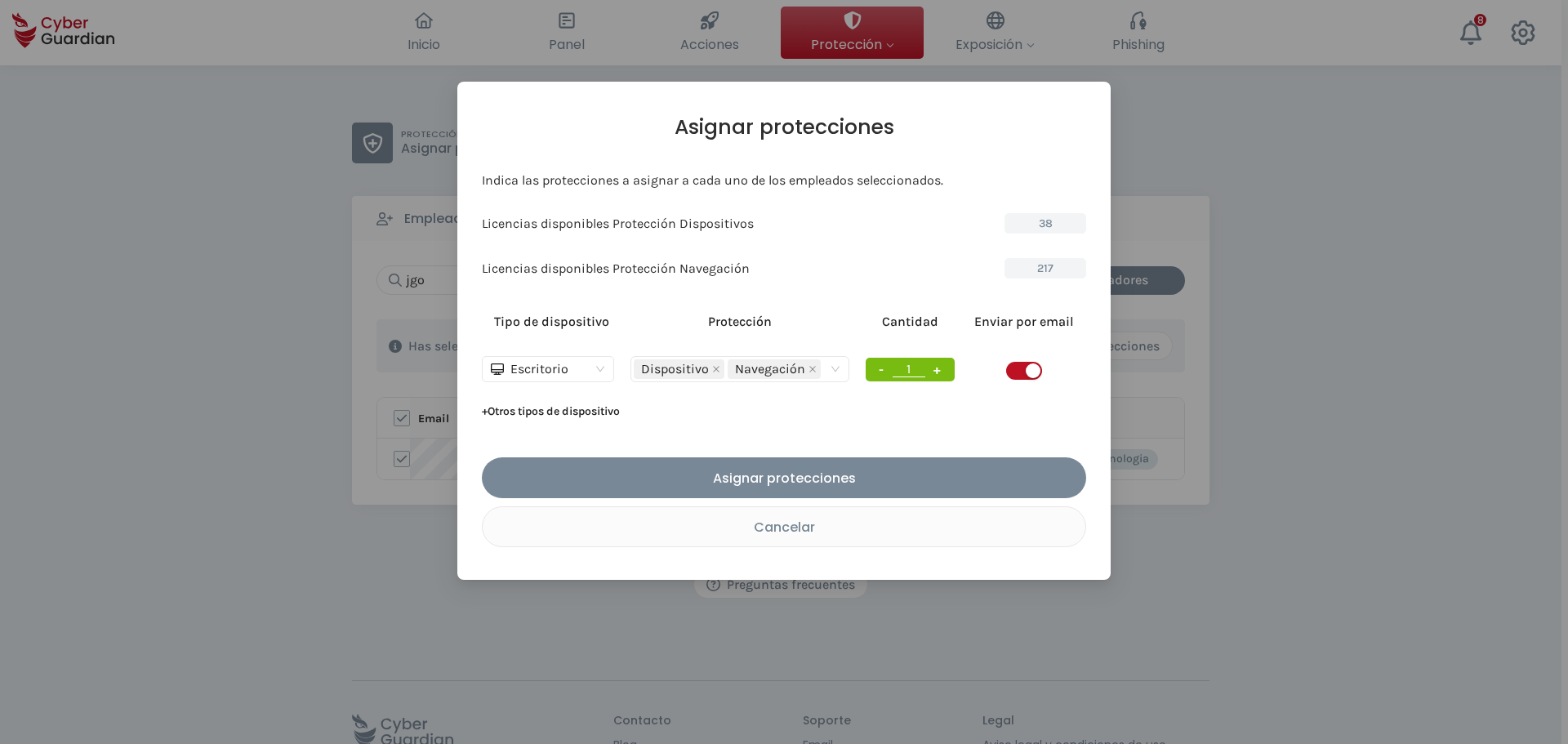
click at [1018, 368] on span "button" at bounding box center [1024, 371] width 36 height 18
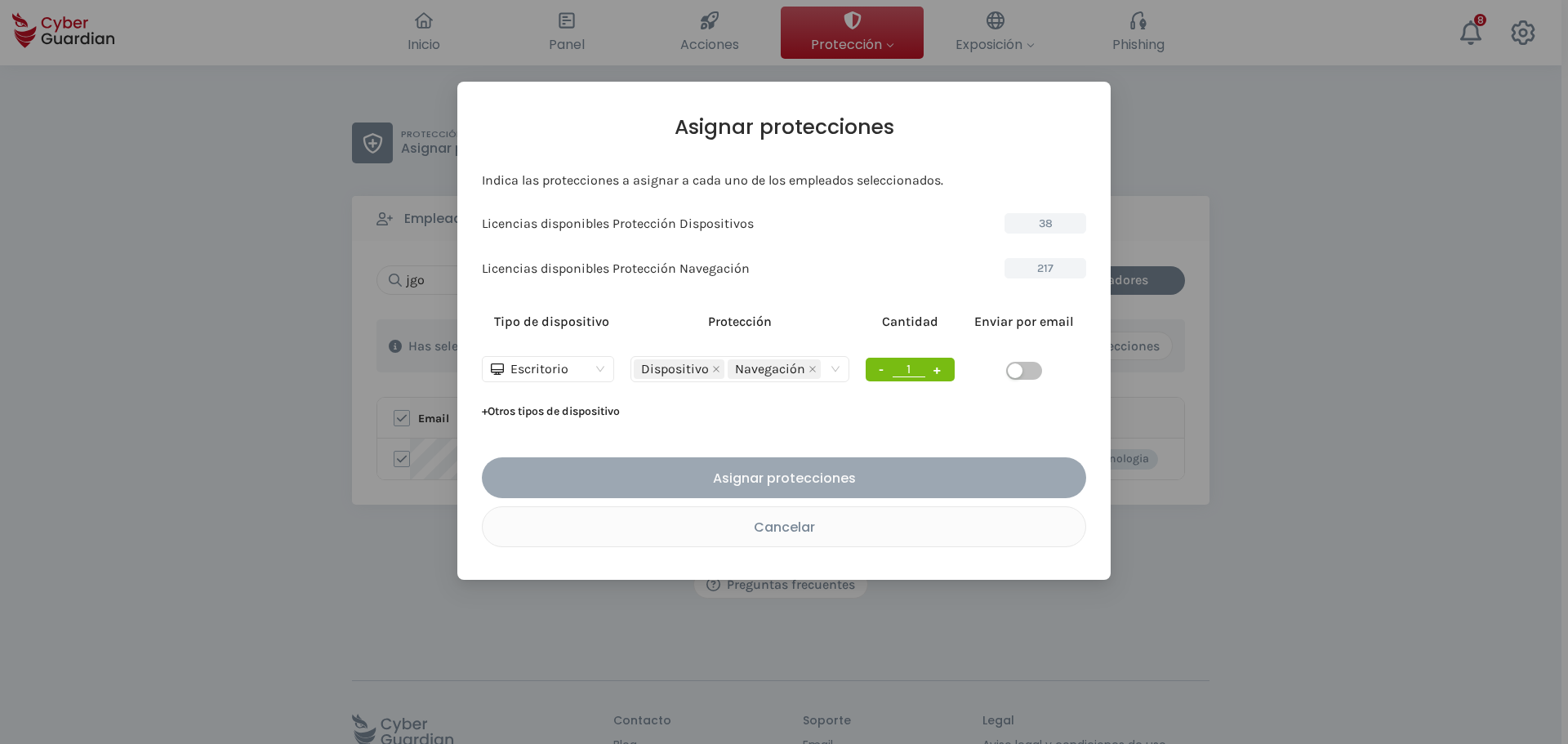
click at [781, 473] on div "Asignar protecciones" at bounding box center [784, 478] width 579 height 21
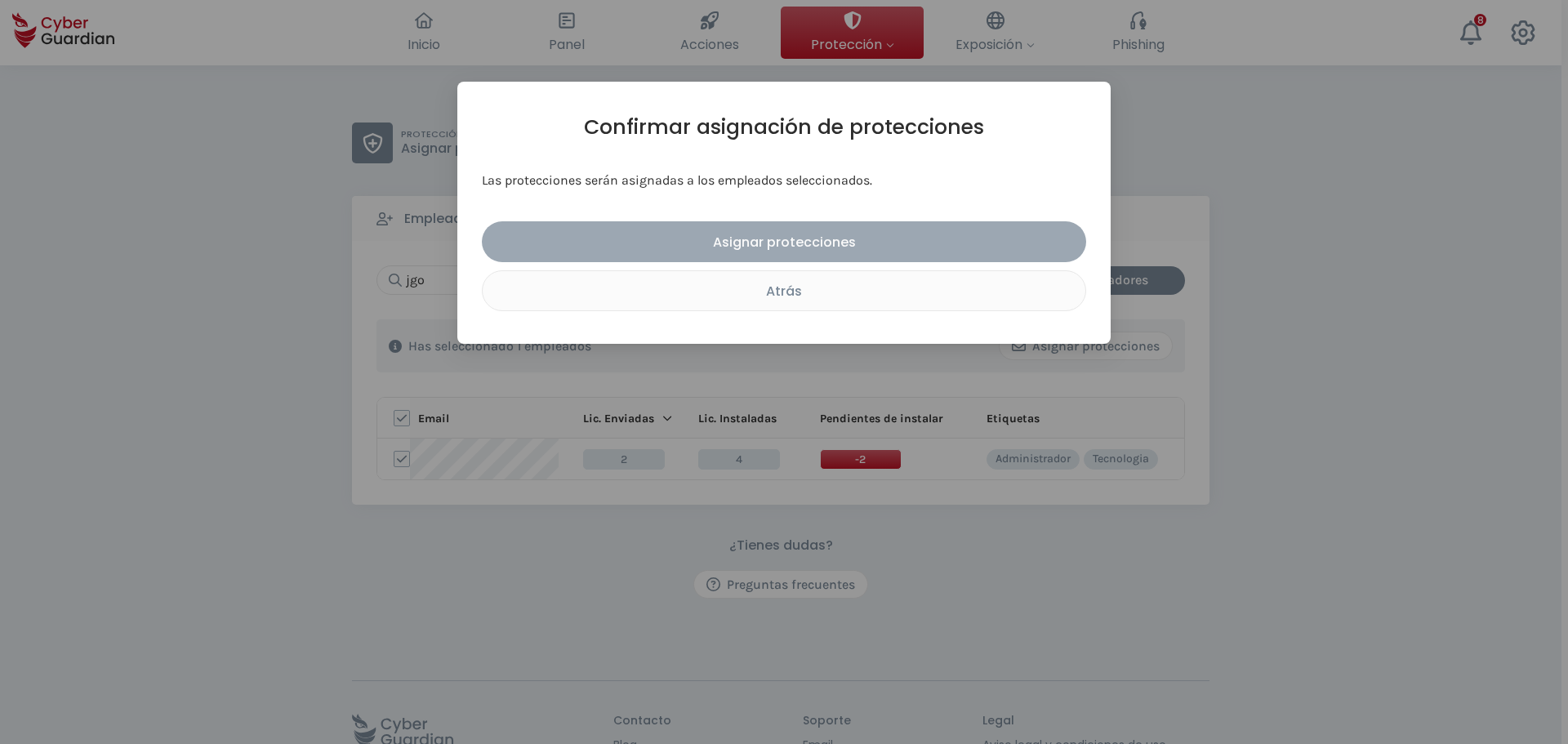
click at [826, 235] on div "Asignar protecciones" at bounding box center [784, 242] width 579 height 21
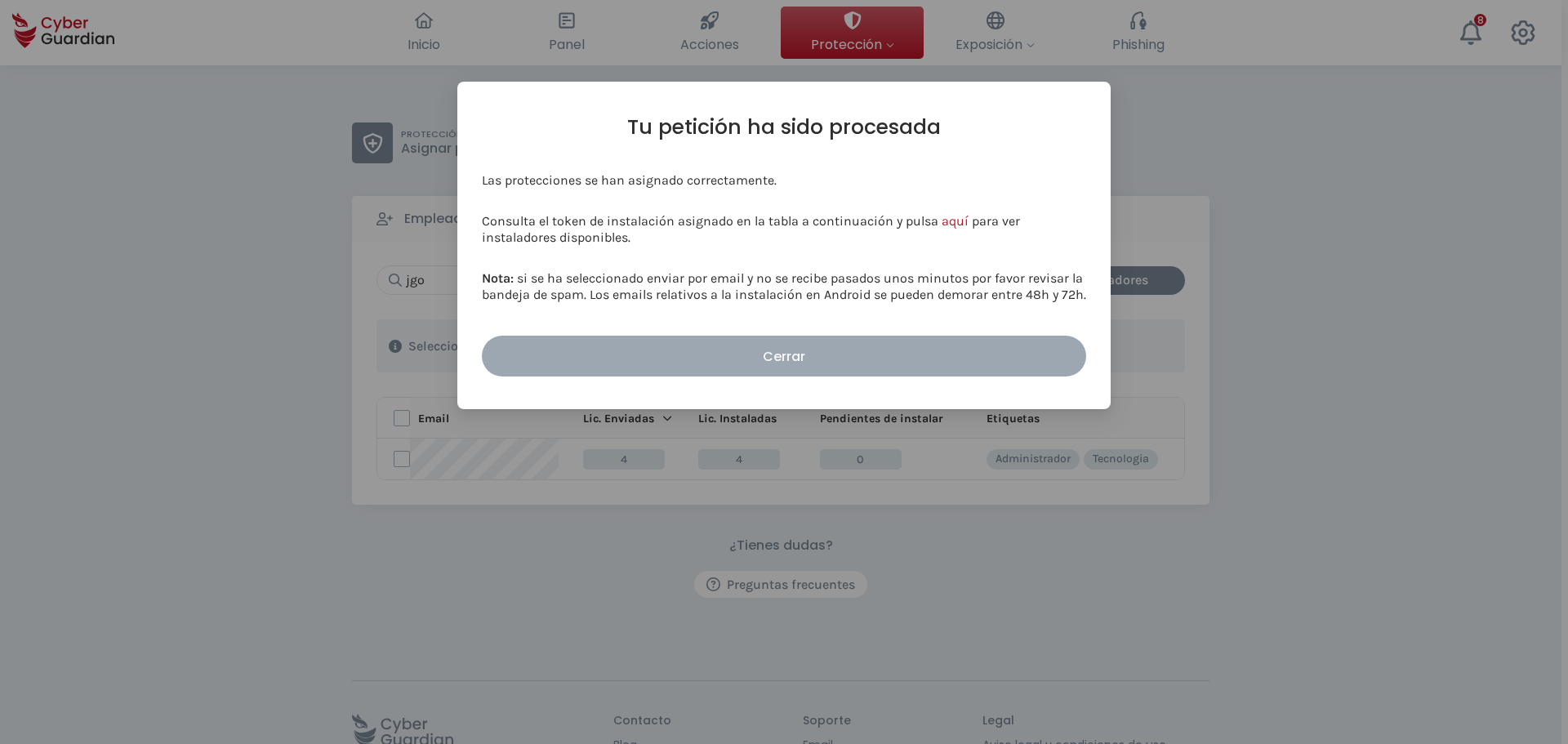
click at [852, 337] on button "Cerrar" at bounding box center [783, 356] width 604 height 41
